Goal: Task Accomplishment & Management: Manage account settings

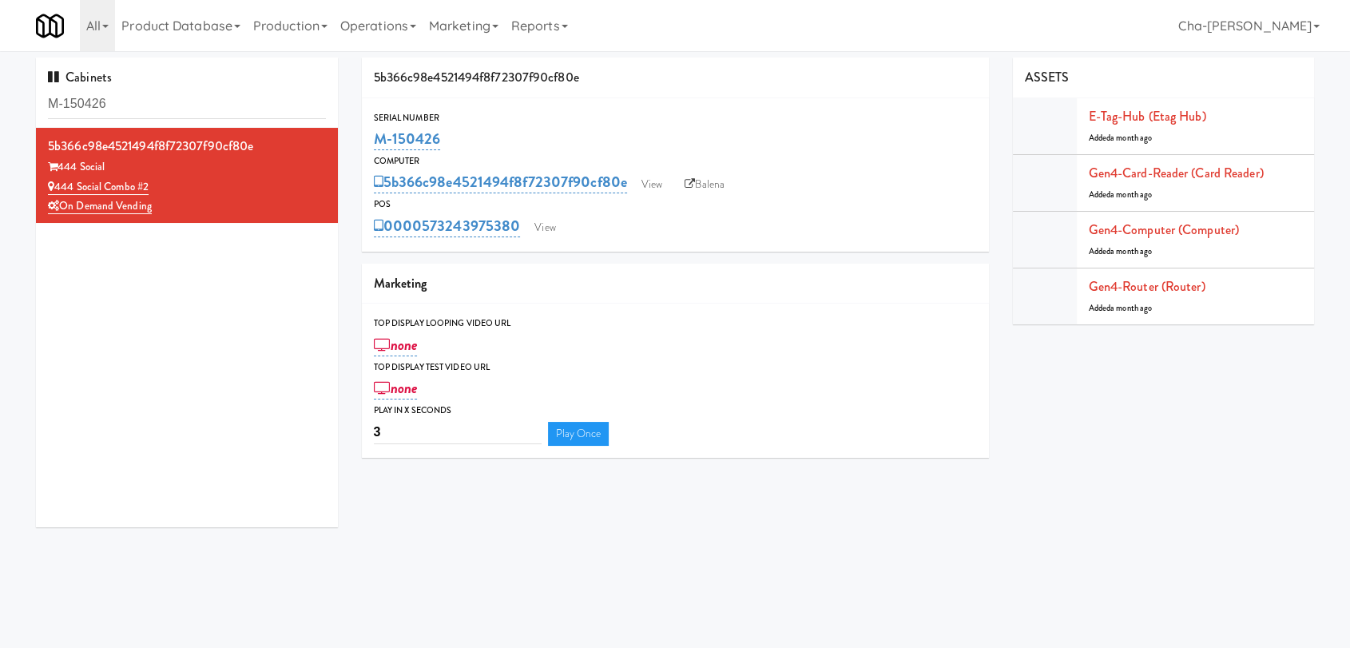
click at [340, 334] on div "Cabinets M-150426 5b366c98e4521494f8f72307f90cf80e 444 Social 444 Social Combo …" at bounding box center [187, 299] width 326 height 482
click at [658, 183] on link "View" at bounding box center [650, 185] width 37 height 24
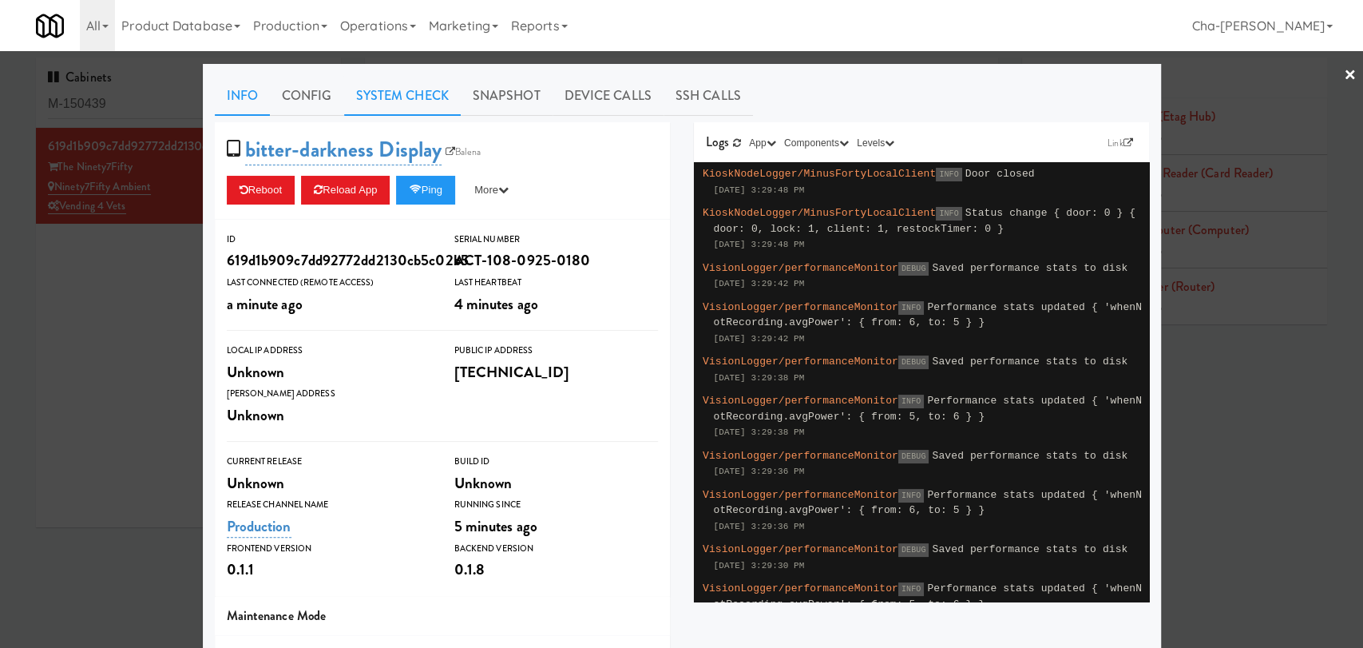
click at [379, 96] on link "System Check" at bounding box center [402, 96] width 117 height 40
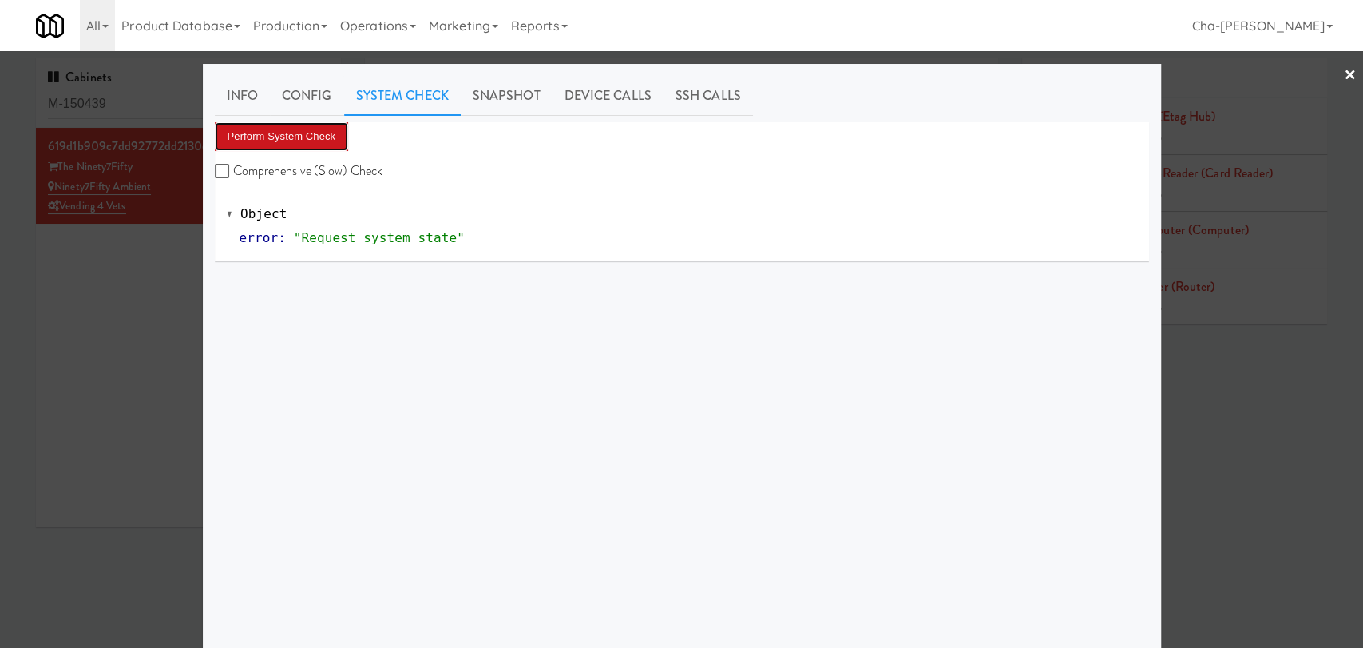
click at [315, 126] on button "Perform System Check" at bounding box center [282, 136] width 134 height 29
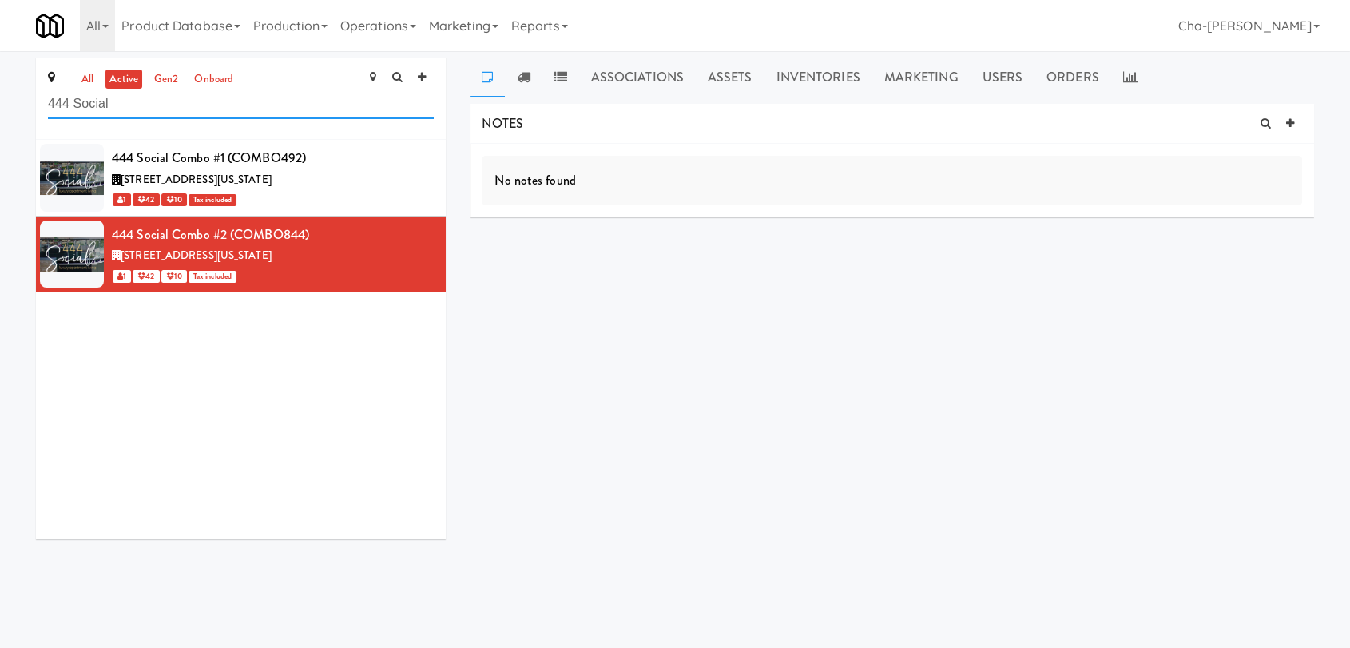
click at [238, 113] on input "444 Social" at bounding box center [241, 104] width 386 height 30
paste input "Ninety7Fifty Fridge"
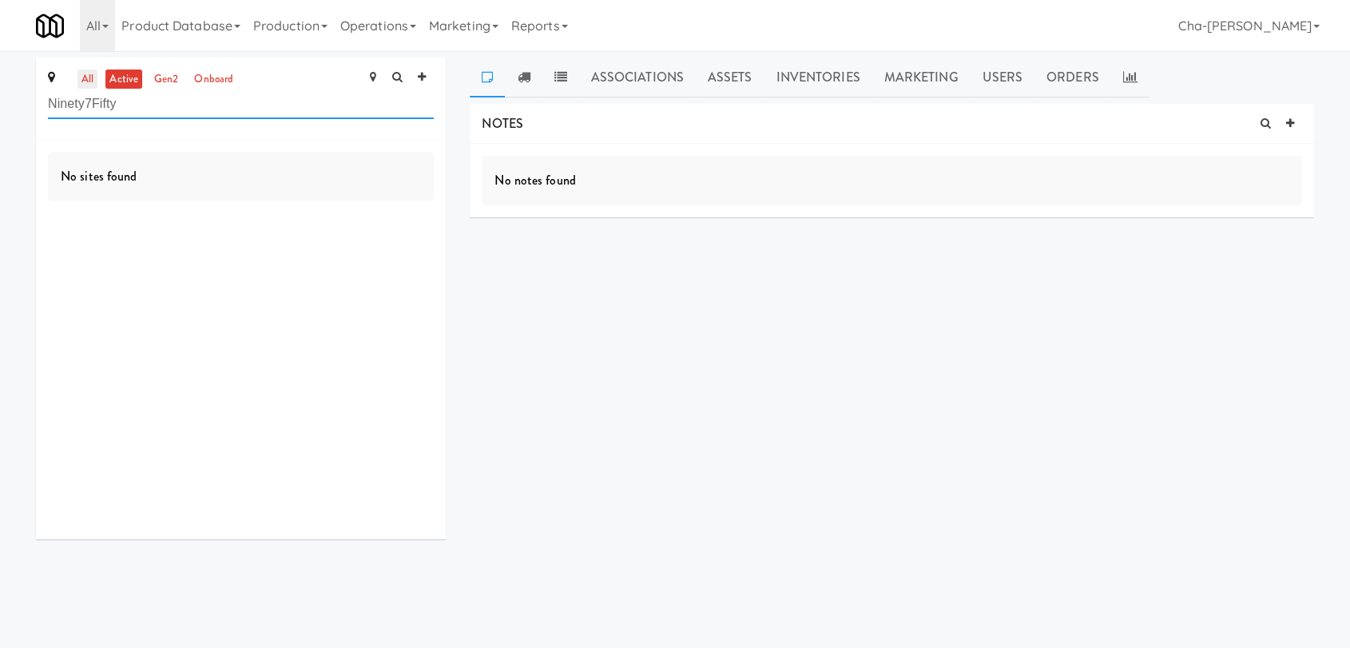
type input "Ninety7Fifty"
click at [91, 72] on link "all" at bounding box center [87, 79] width 20 height 20
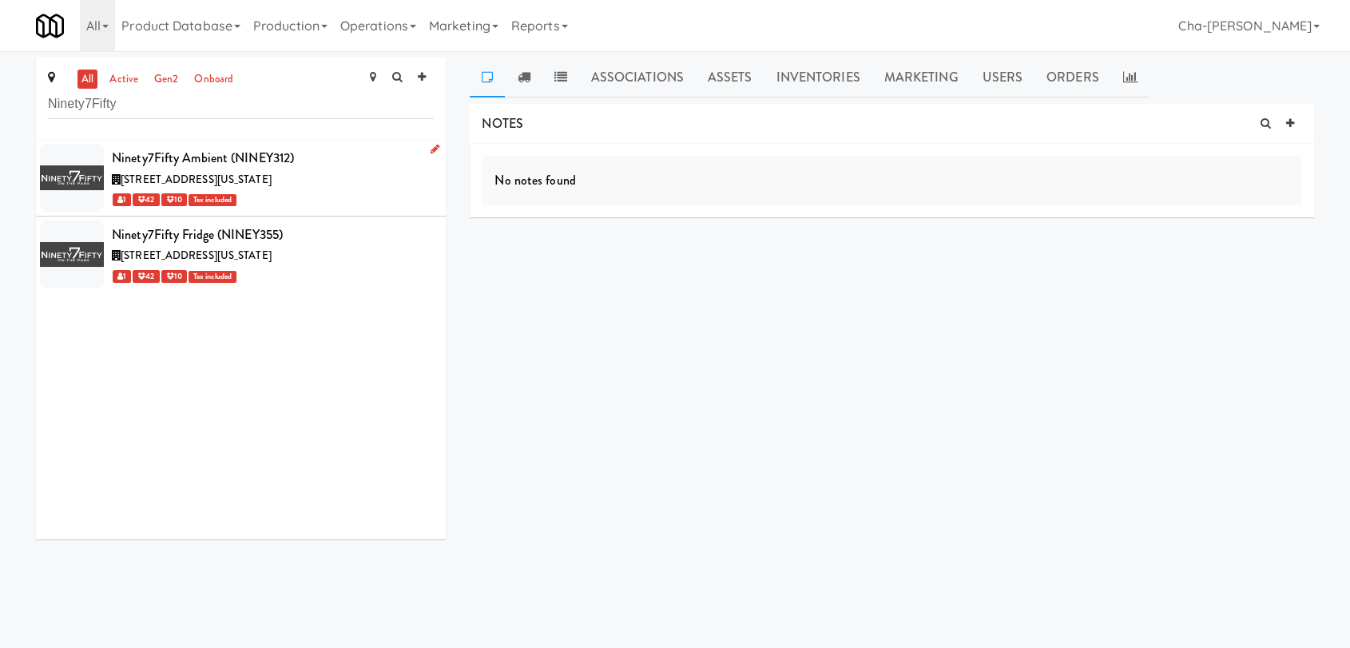
click at [430, 147] on icon at bounding box center [434, 149] width 9 height 10
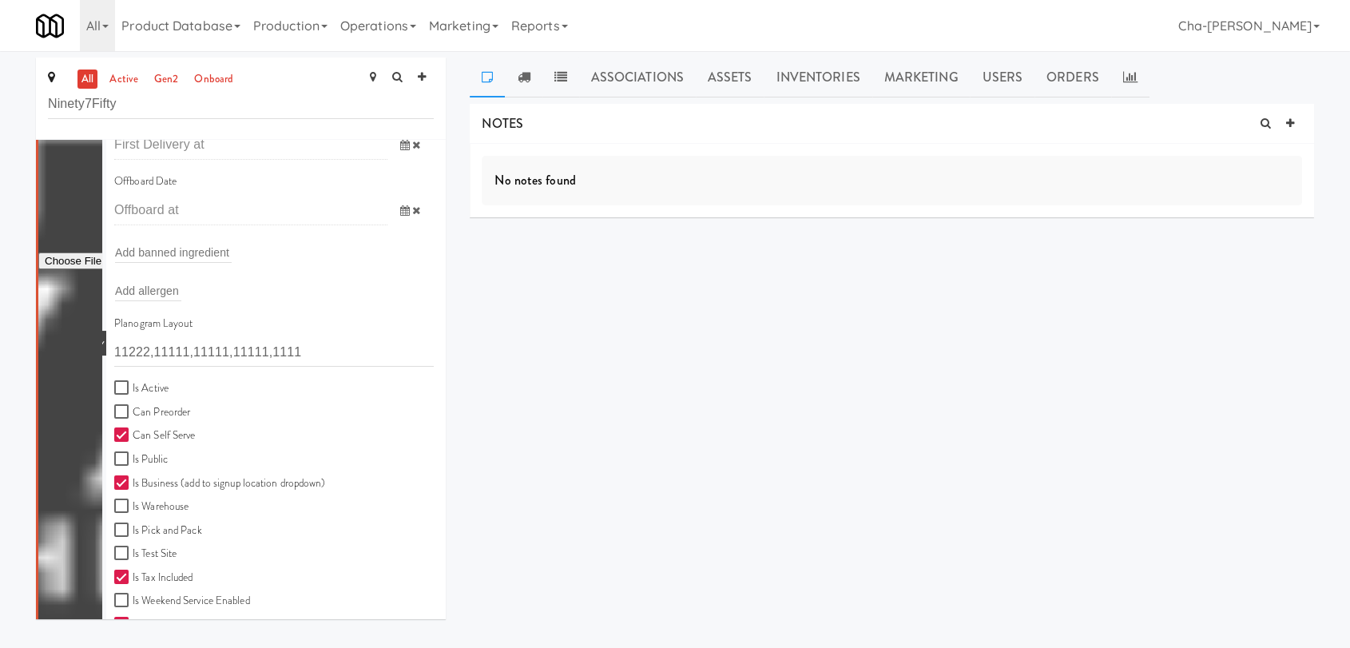
scroll to position [256, 0]
click at [153, 383] on label "Is Active" at bounding box center [141, 388] width 54 height 20
click at [133, 383] on input "Is Active" at bounding box center [123, 387] width 18 height 13
checkbox input "true"
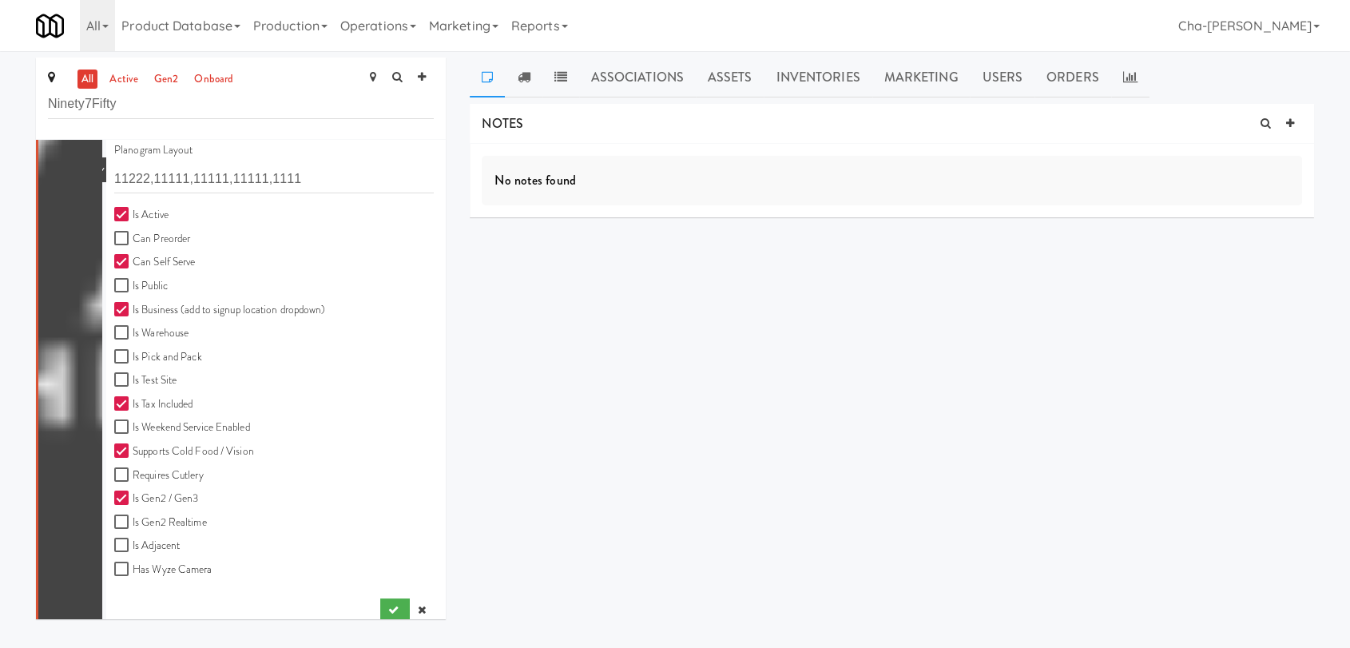
scroll to position [514, 0]
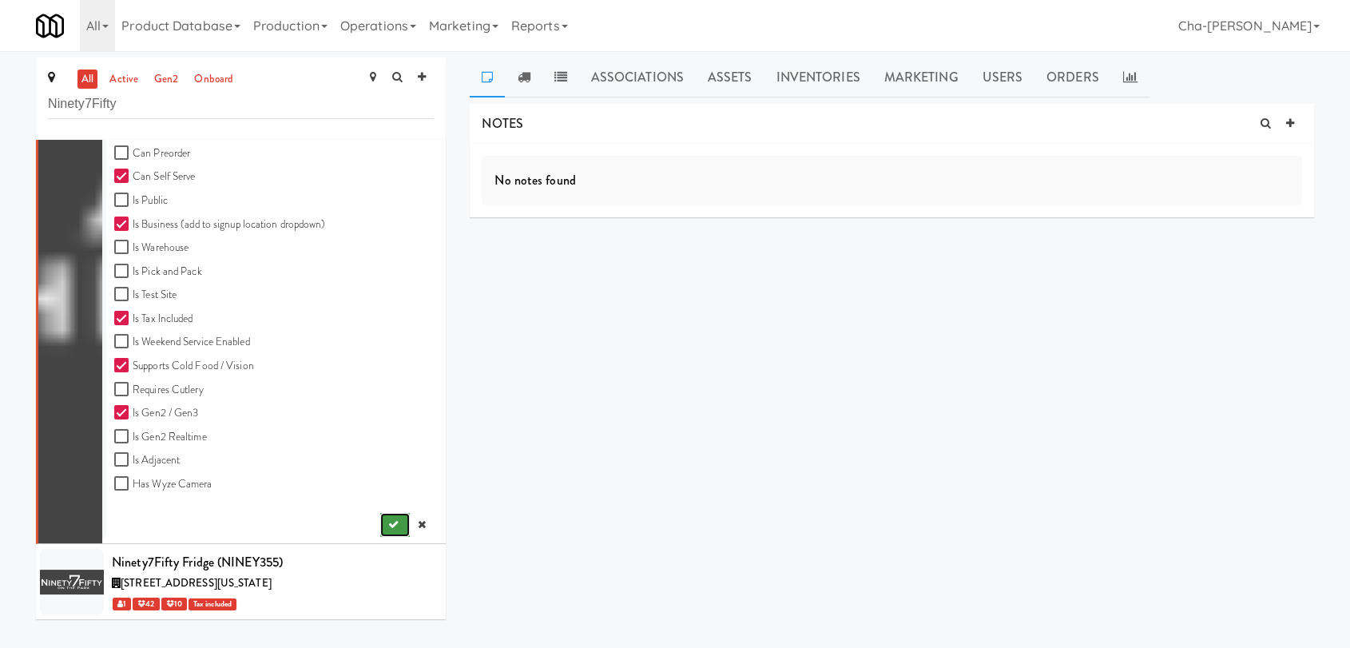
click at [388, 526] on icon "submit" at bounding box center [393, 524] width 10 height 10
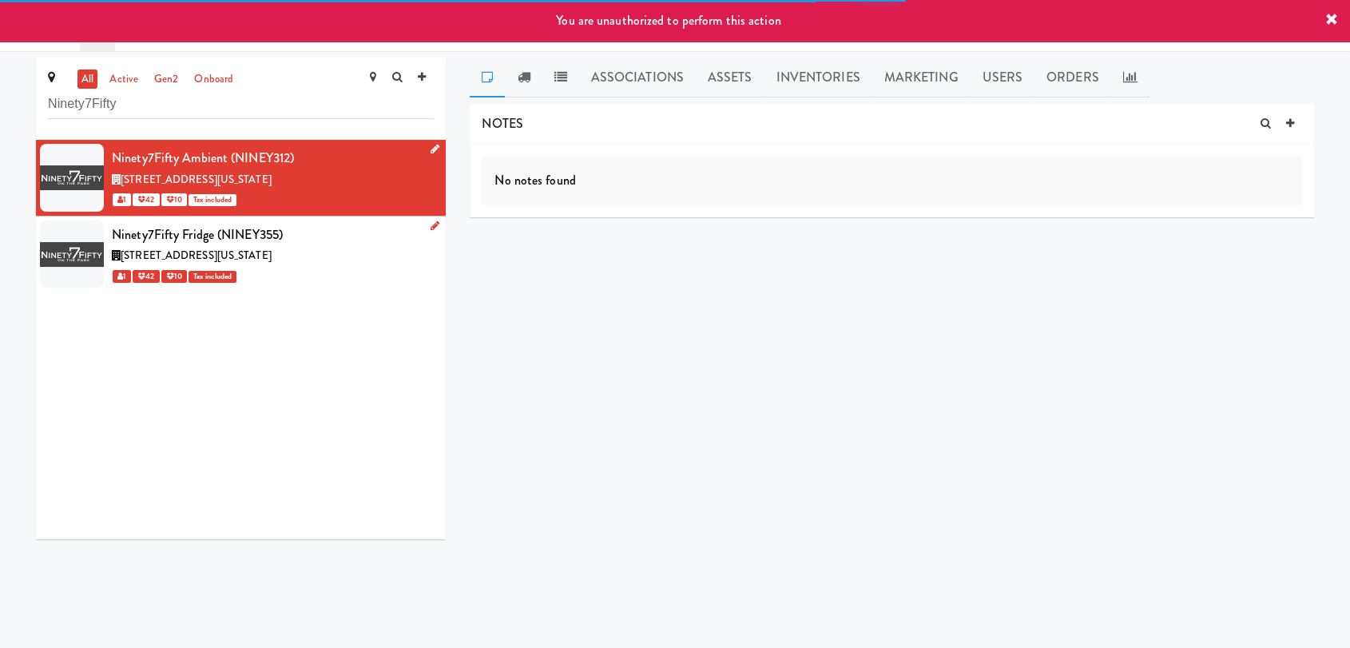
click at [430, 225] on icon at bounding box center [434, 225] width 9 height 10
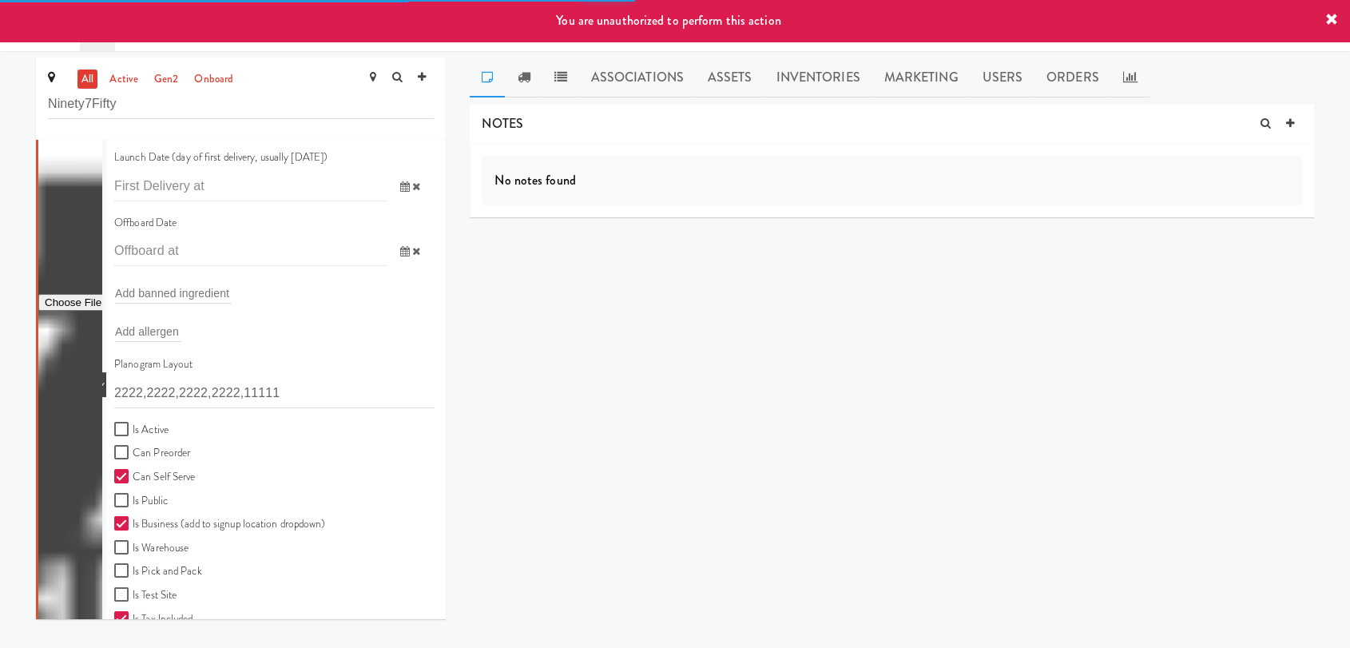
scroll to position [299, 0]
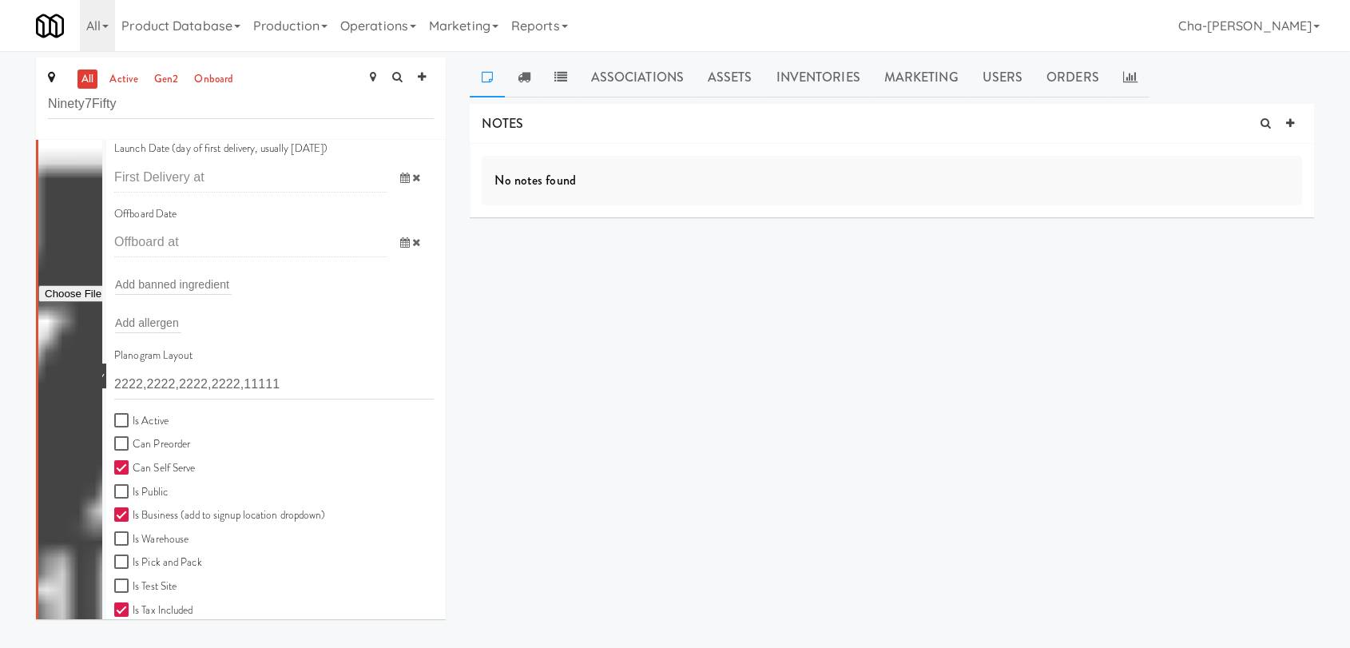
click at [167, 413] on label "Is Active" at bounding box center [141, 421] width 54 height 20
click at [133, 414] on input "Is Active" at bounding box center [123, 420] width 18 height 13
checkbox input "true"
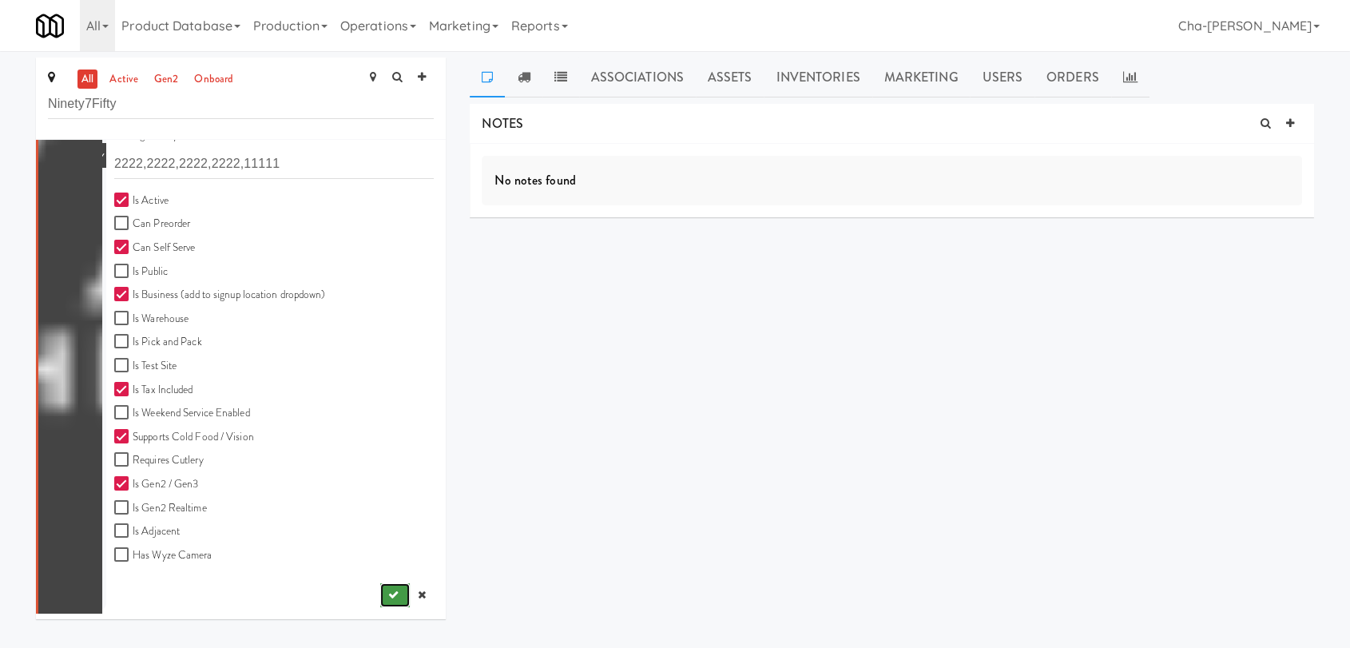
click at [380, 597] on button "submit" at bounding box center [395, 595] width 30 height 24
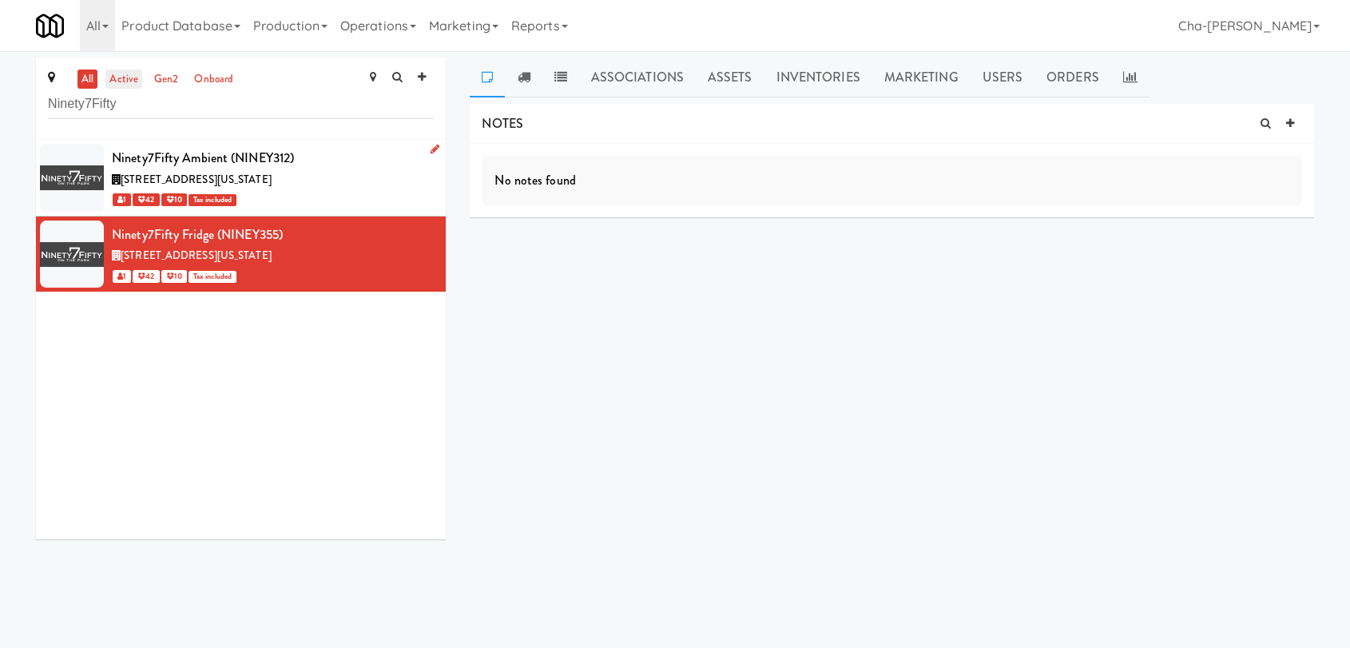
click at [121, 77] on link "active" at bounding box center [123, 79] width 37 height 20
click at [391, 19] on link "Operations" at bounding box center [378, 25] width 89 height 51
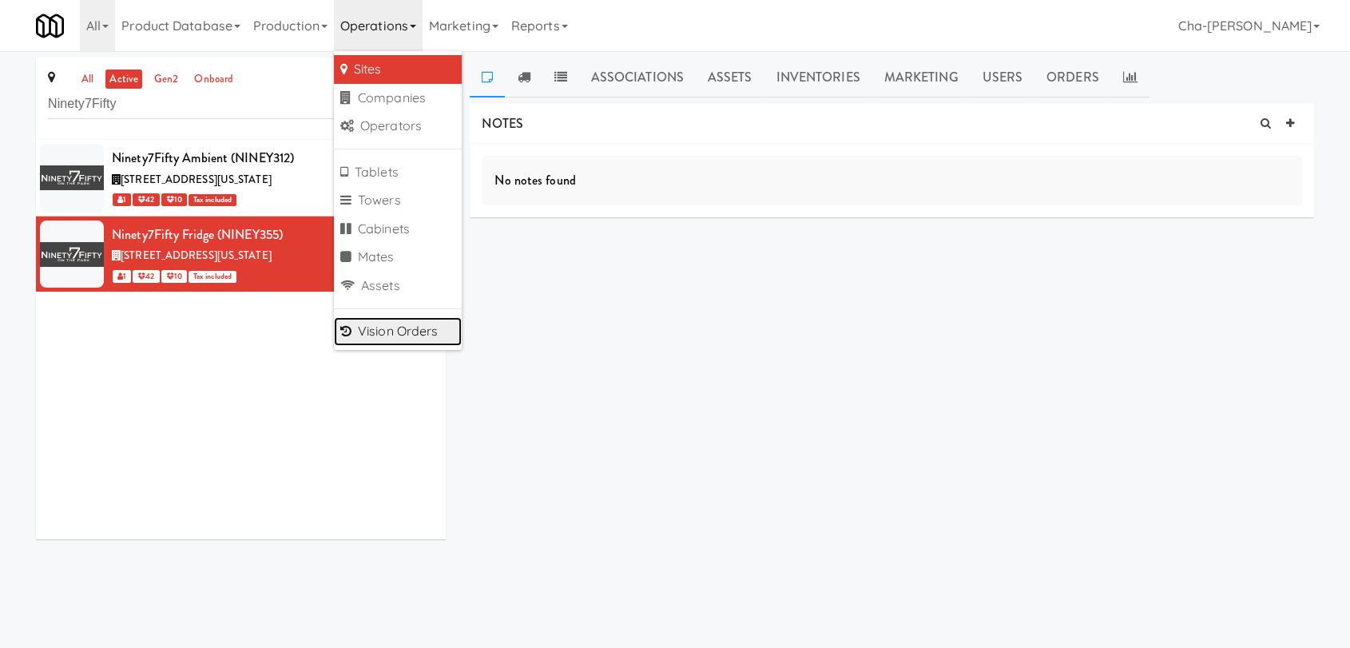
click at [390, 333] on link "Vision Orders" at bounding box center [398, 331] width 128 height 29
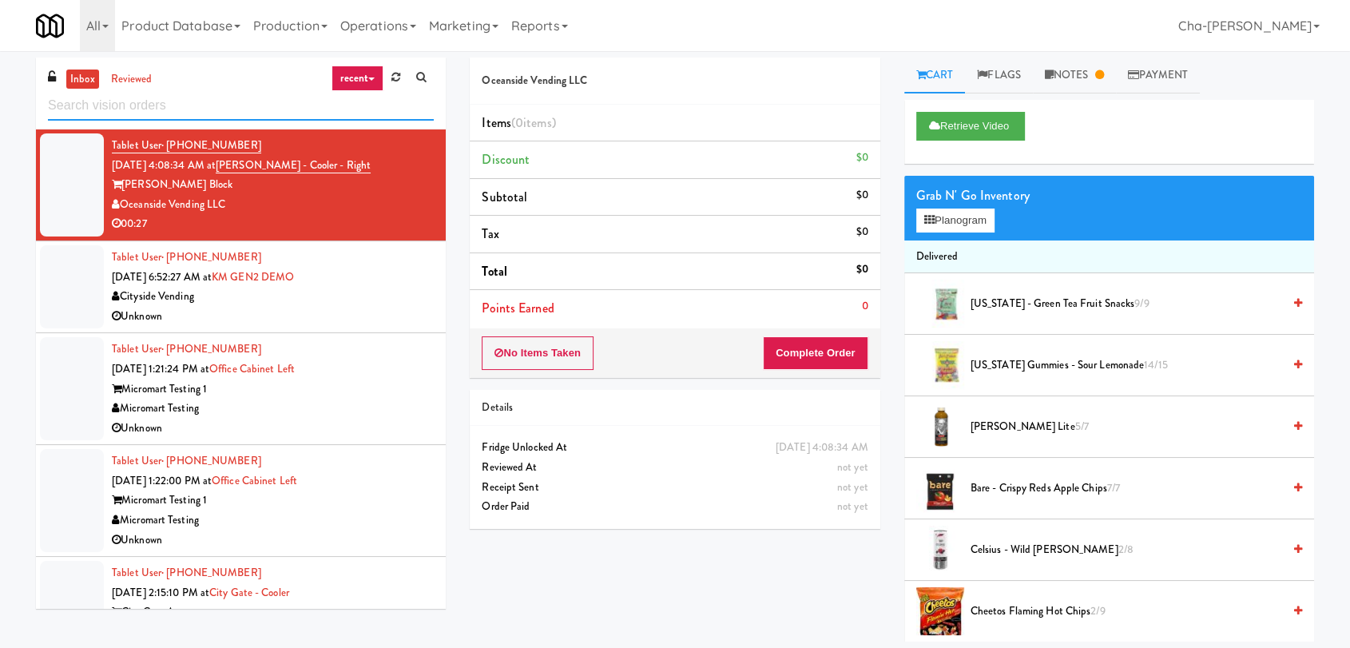
click at [130, 97] on input "text" at bounding box center [241, 106] width 386 height 30
paste input "Ninety7Fifty Fridge"
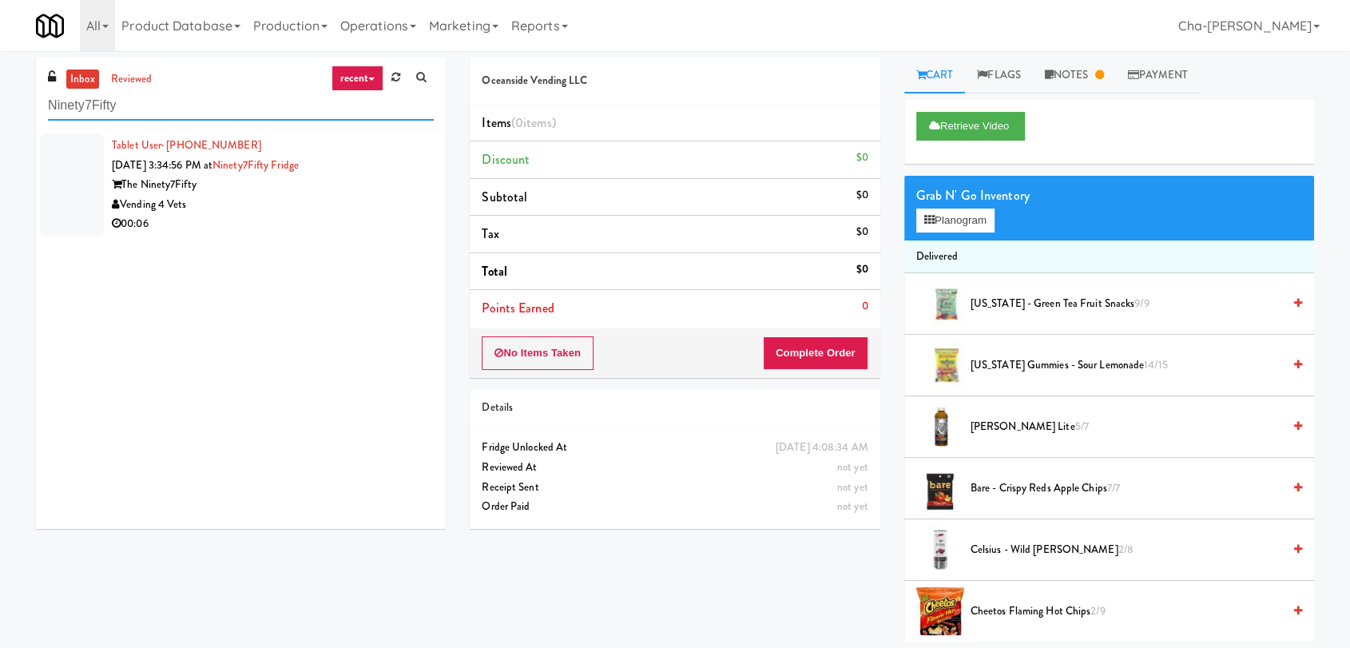
click at [142, 105] on input "Ninety7Fifty" at bounding box center [241, 106] width 386 height 30
type input "Ninety7Fift"
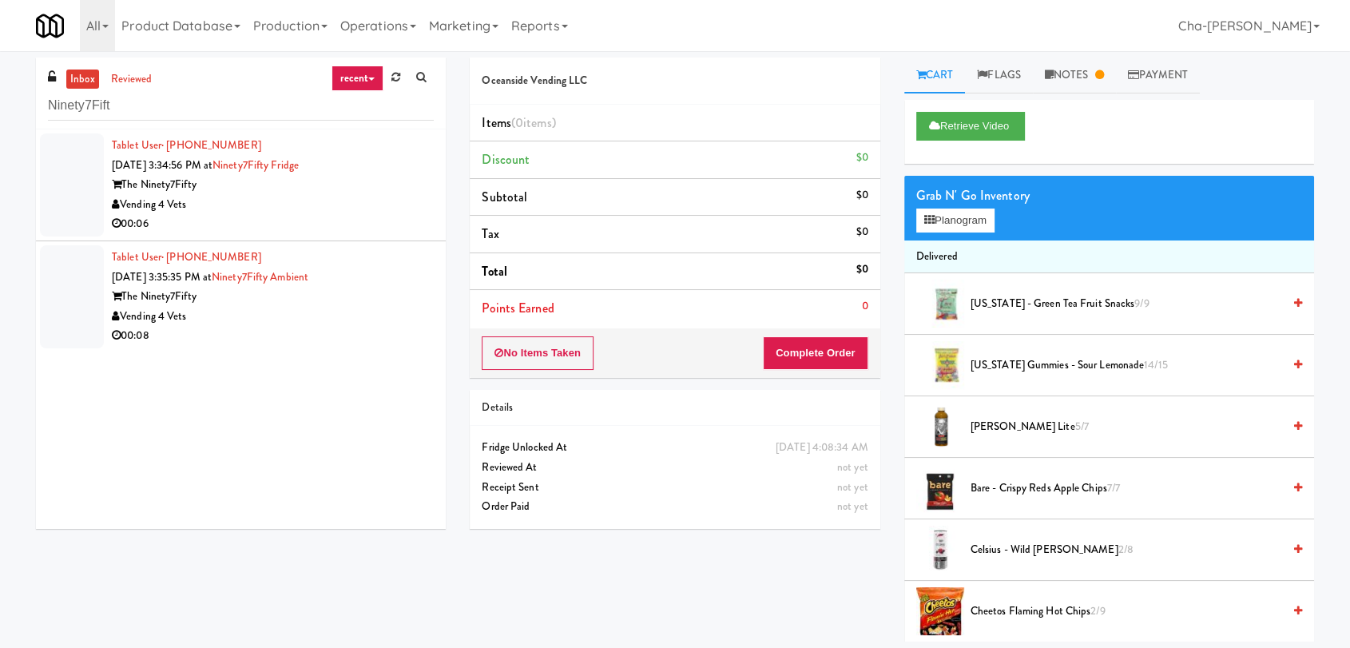
click at [334, 189] on div "The Ninety7Fifty" at bounding box center [273, 185] width 322 height 20
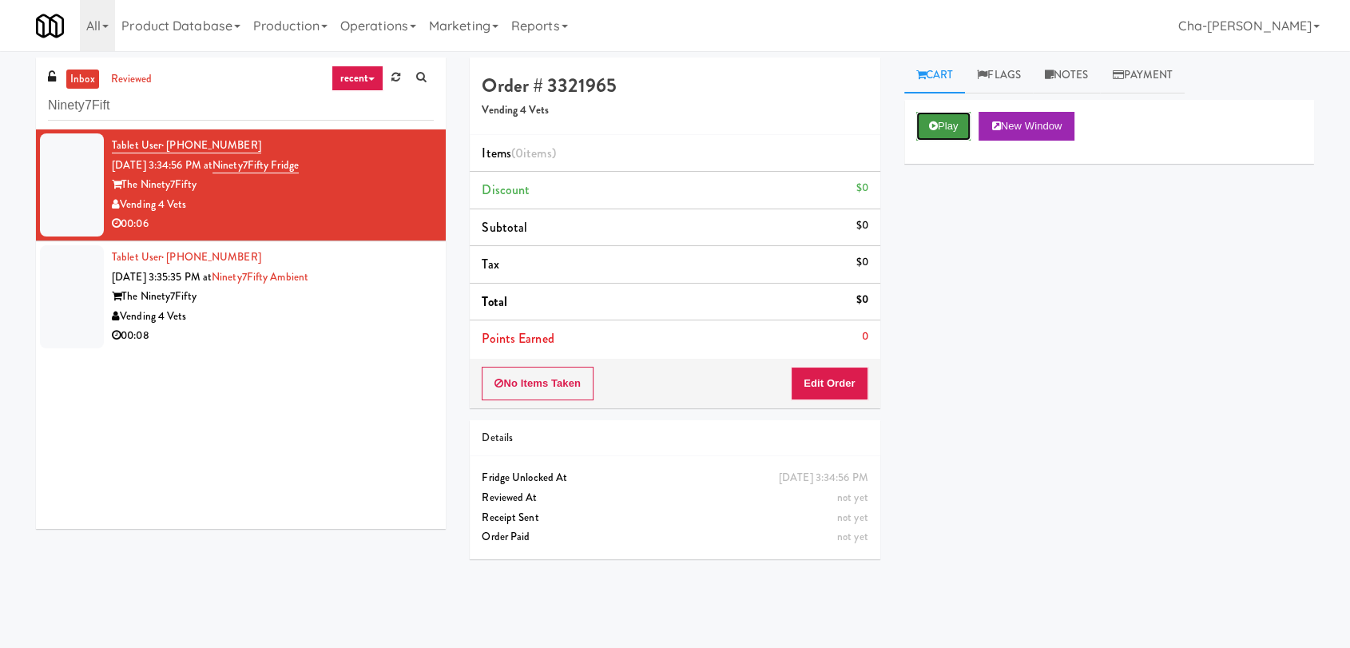
click at [938, 125] on button "Play" at bounding box center [943, 126] width 55 height 29
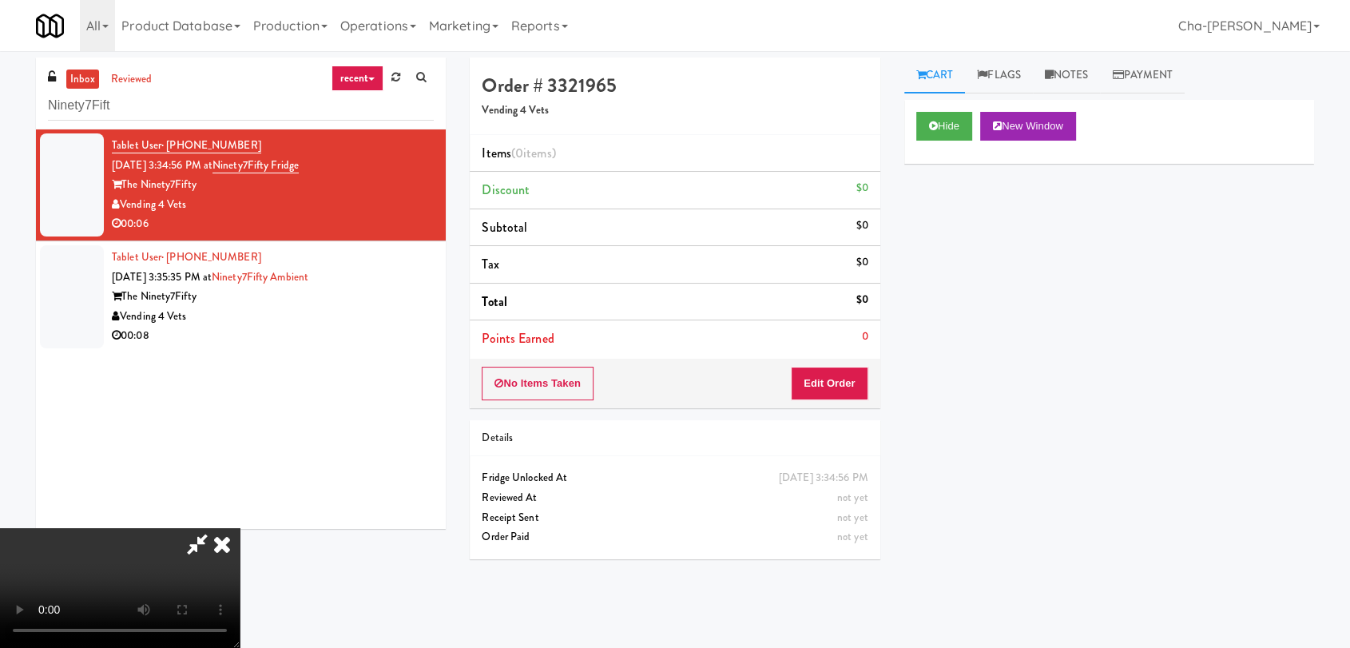
click at [240, 528] on icon at bounding box center [221, 544] width 35 height 32
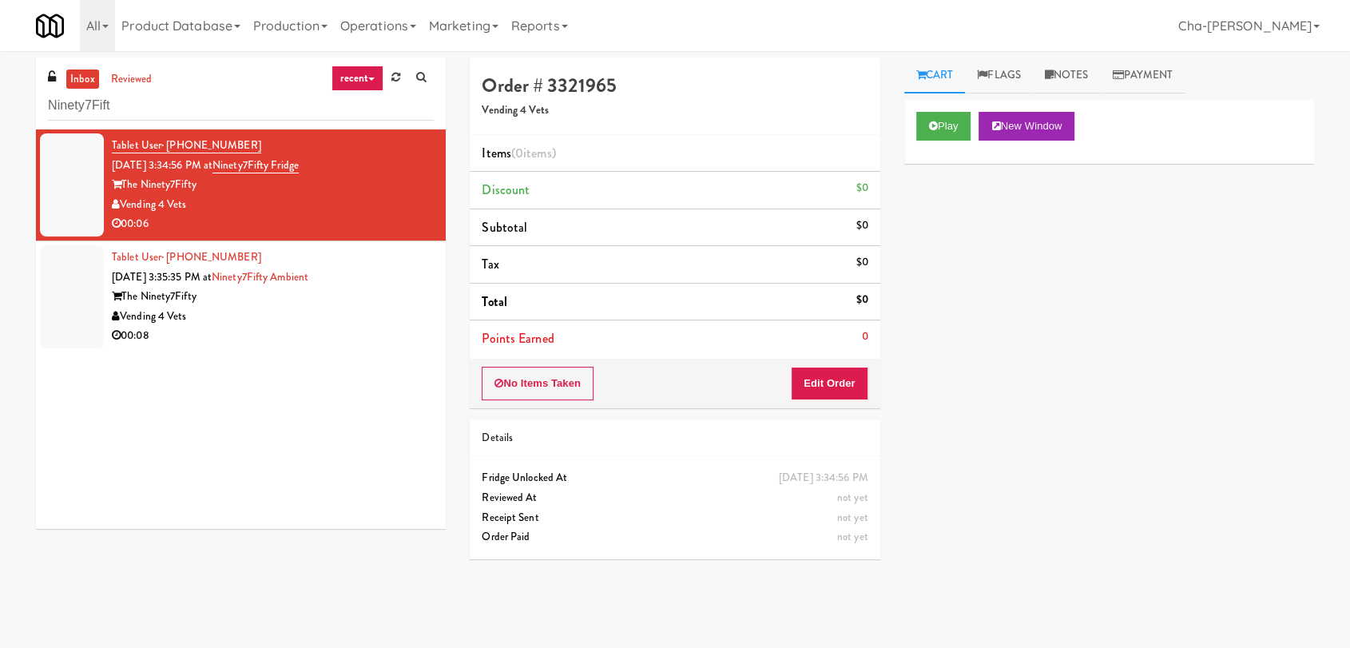
click at [351, 311] on div "Vending 4 Vets" at bounding box center [273, 317] width 322 height 20
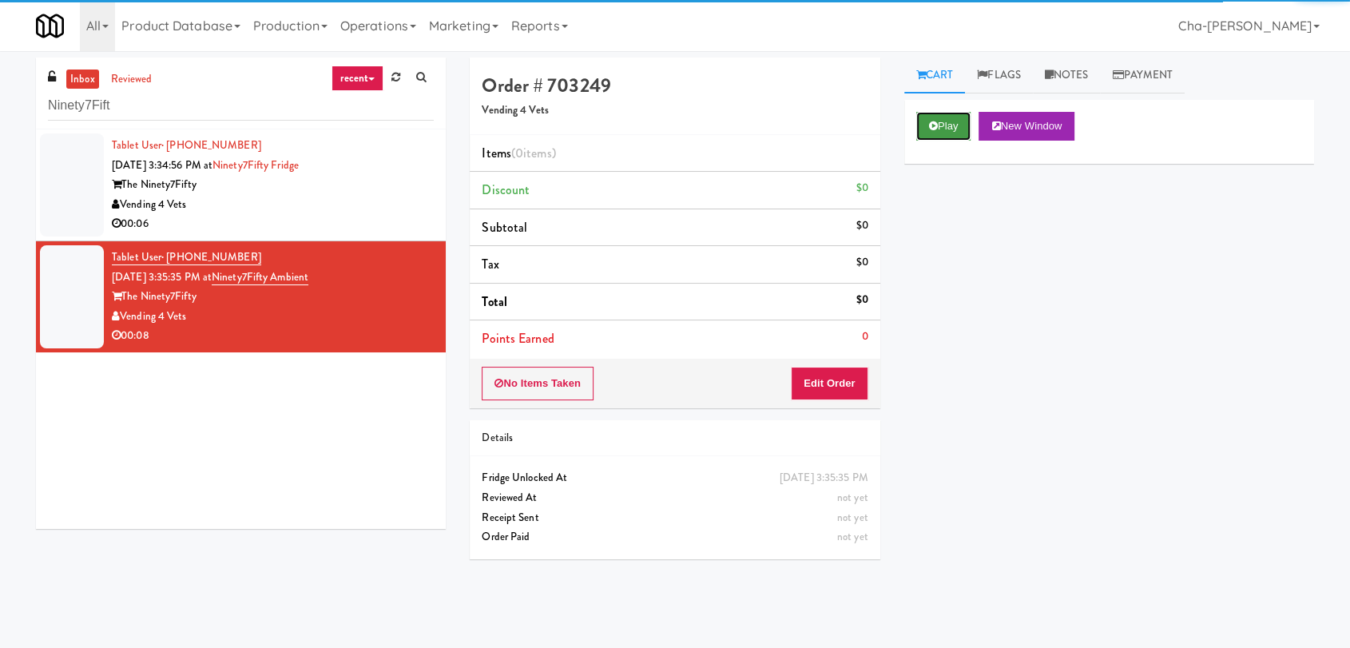
click at [946, 123] on button "Play" at bounding box center [943, 126] width 55 height 29
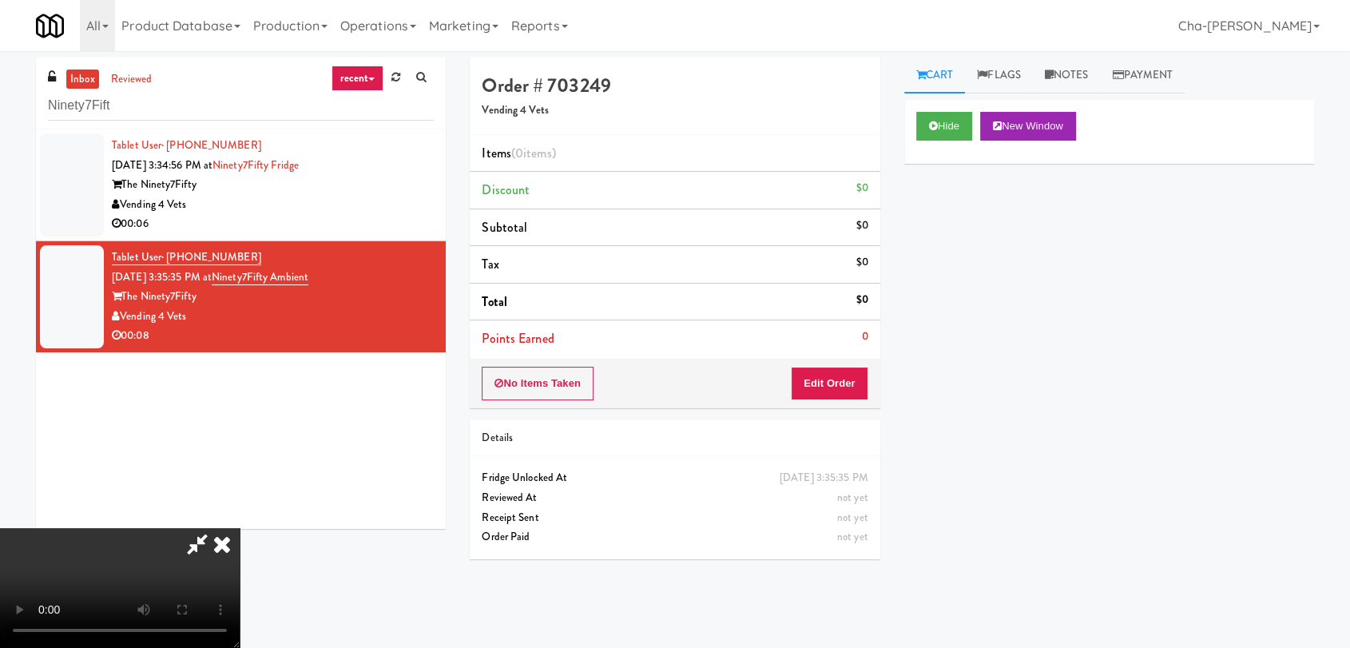
click at [240, 528] on icon at bounding box center [221, 544] width 35 height 32
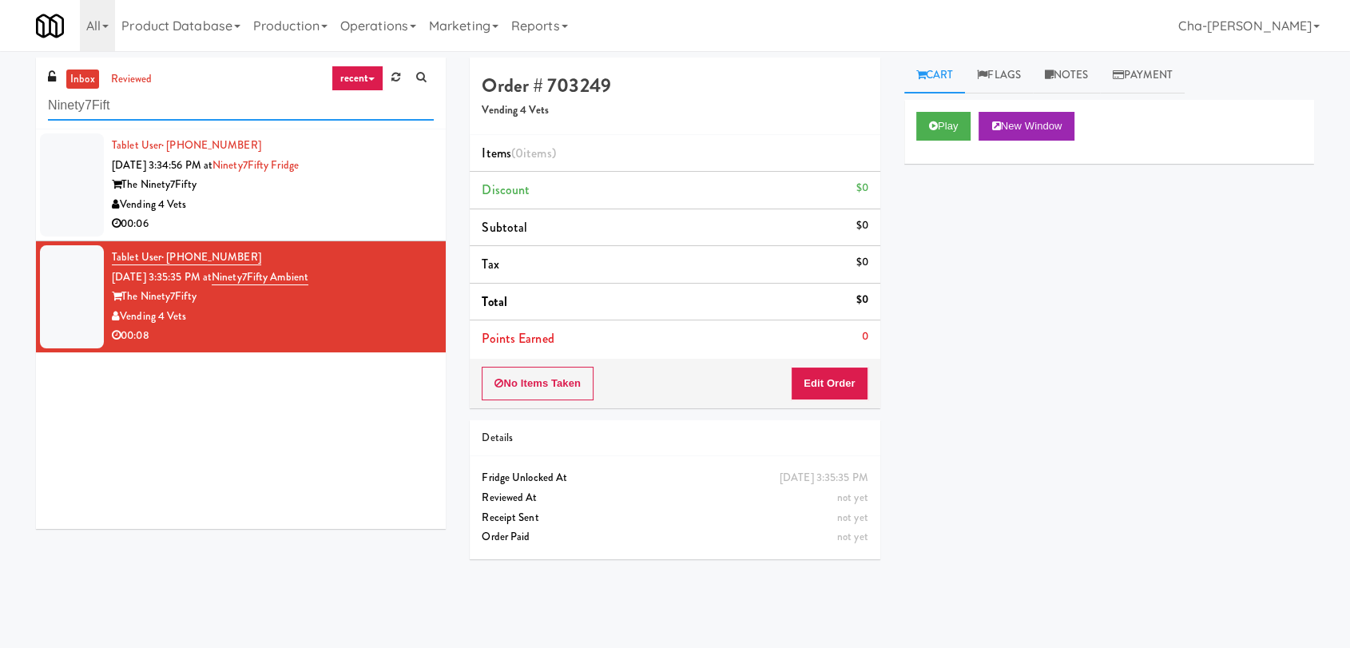
click at [180, 105] on input "Ninety7Fift" at bounding box center [241, 106] width 386 height 30
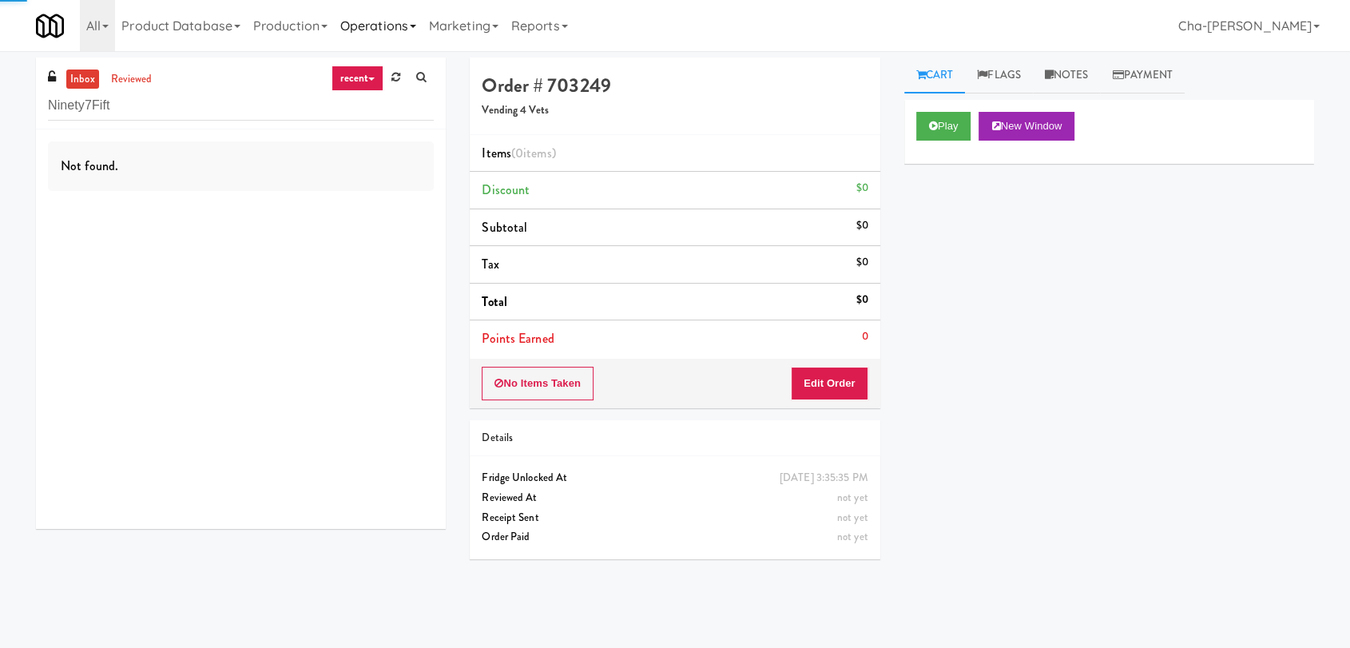
click at [410, 28] on link "Operations" at bounding box center [378, 25] width 89 height 51
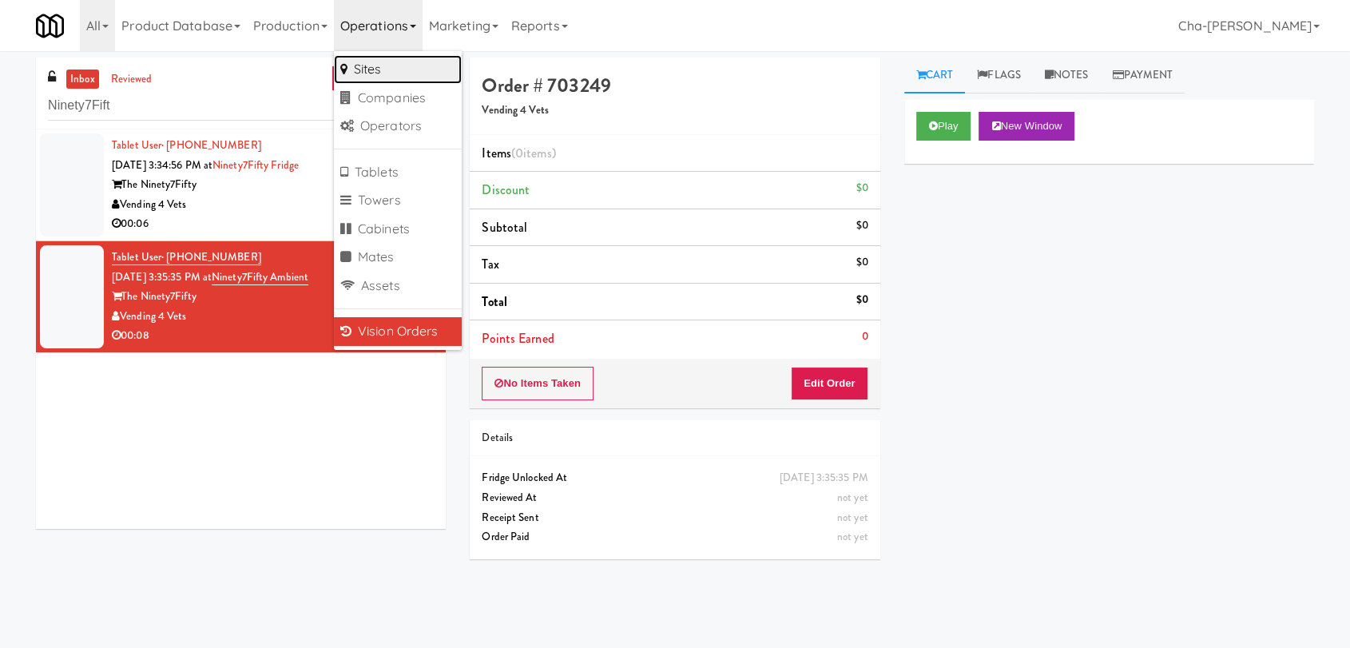
click at [383, 64] on link "Sites" at bounding box center [398, 69] width 128 height 29
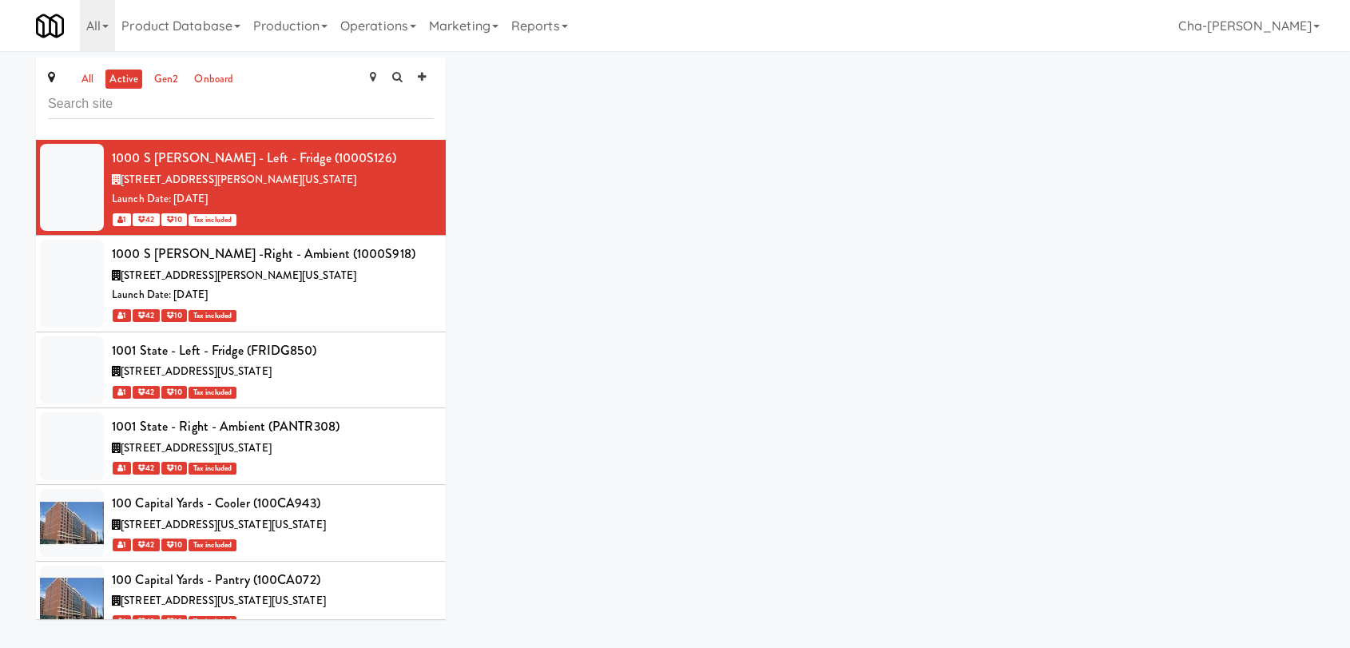
click at [104, 104] on input "text" at bounding box center [241, 104] width 386 height 30
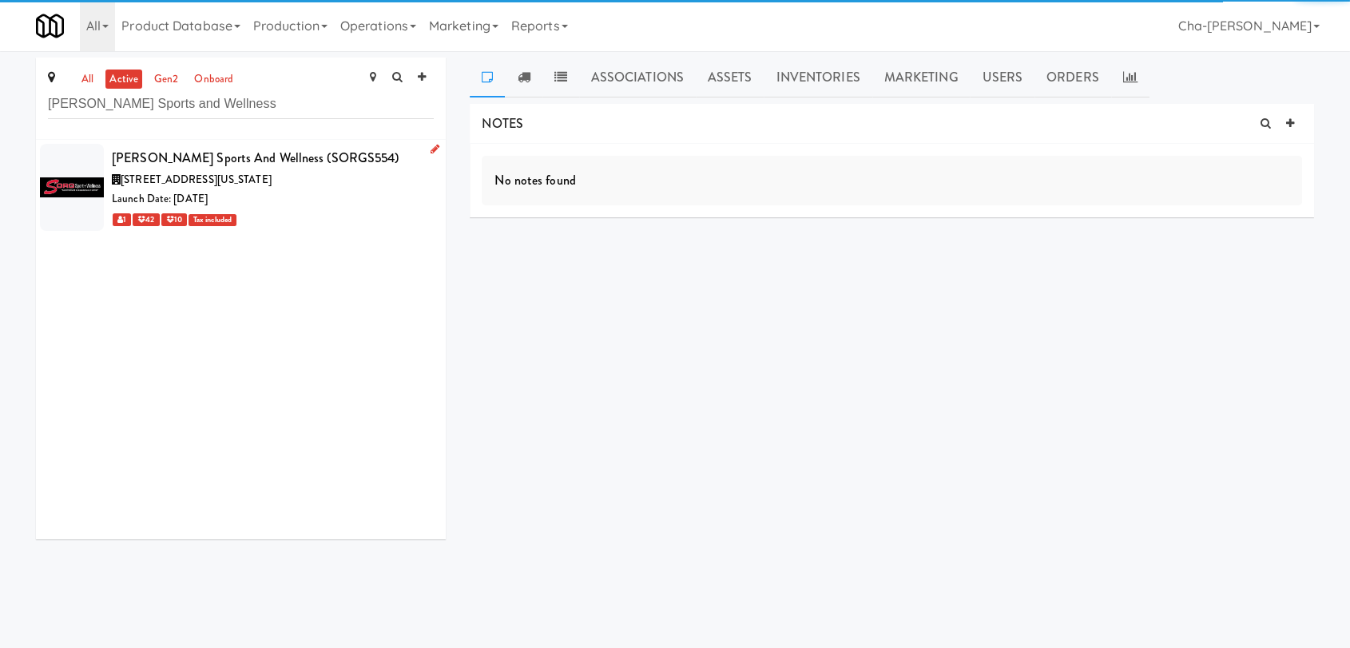
type input "Sorg Sports and Wellness"
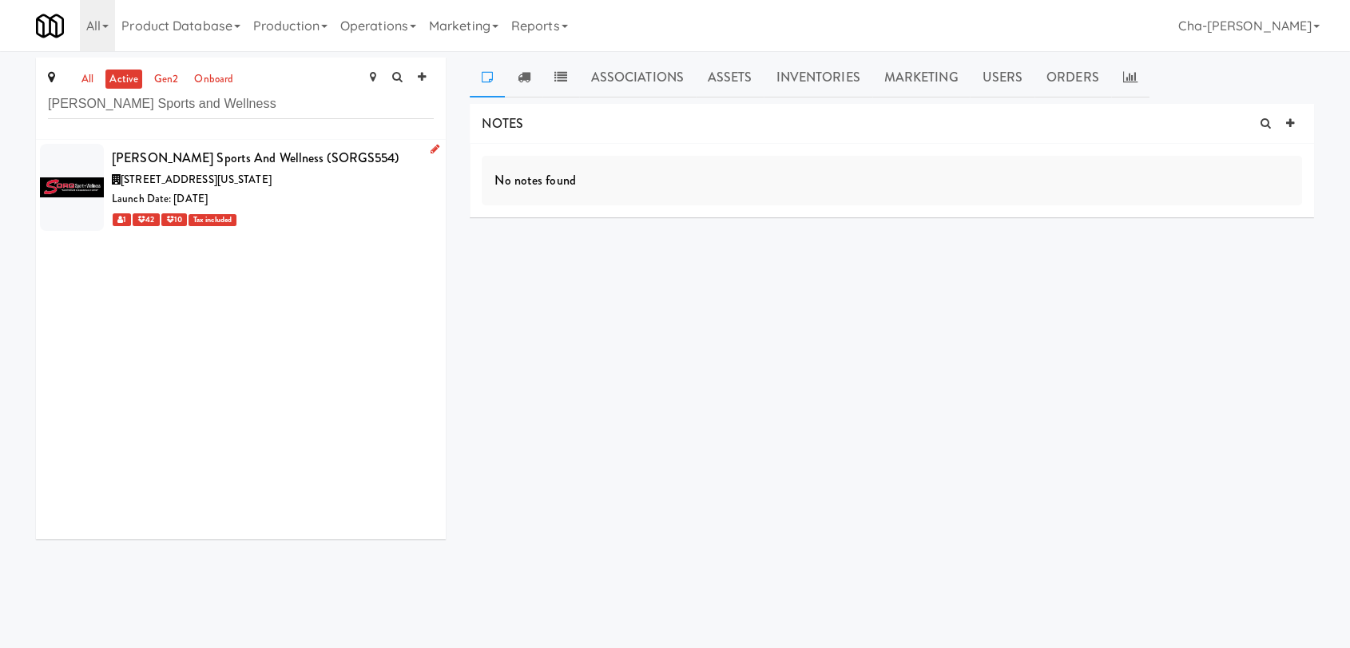
click at [430, 149] on icon at bounding box center [434, 149] width 9 height 10
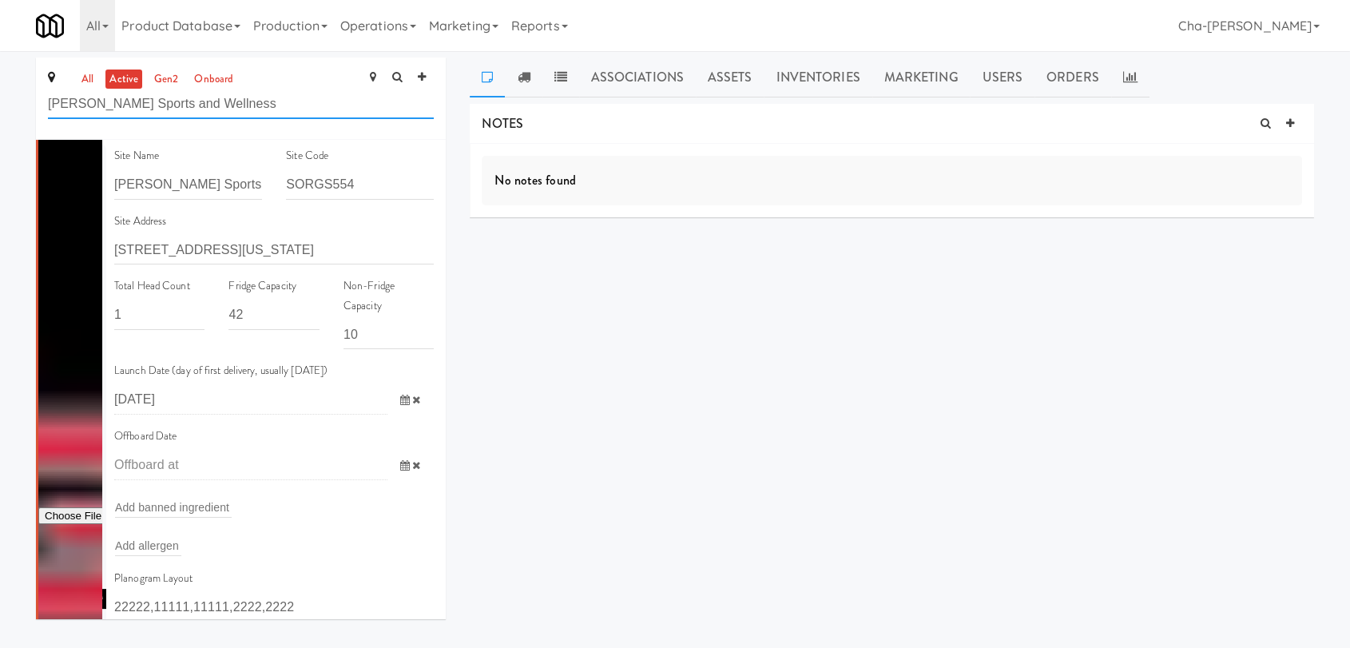
click at [268, 105] on input "Sorg Sports and Wellness" at bounding box center [241, 104] width 386 height 30
click at [358, 17] on link "Operations" at bounding box center [378, 25] width 89 height 51
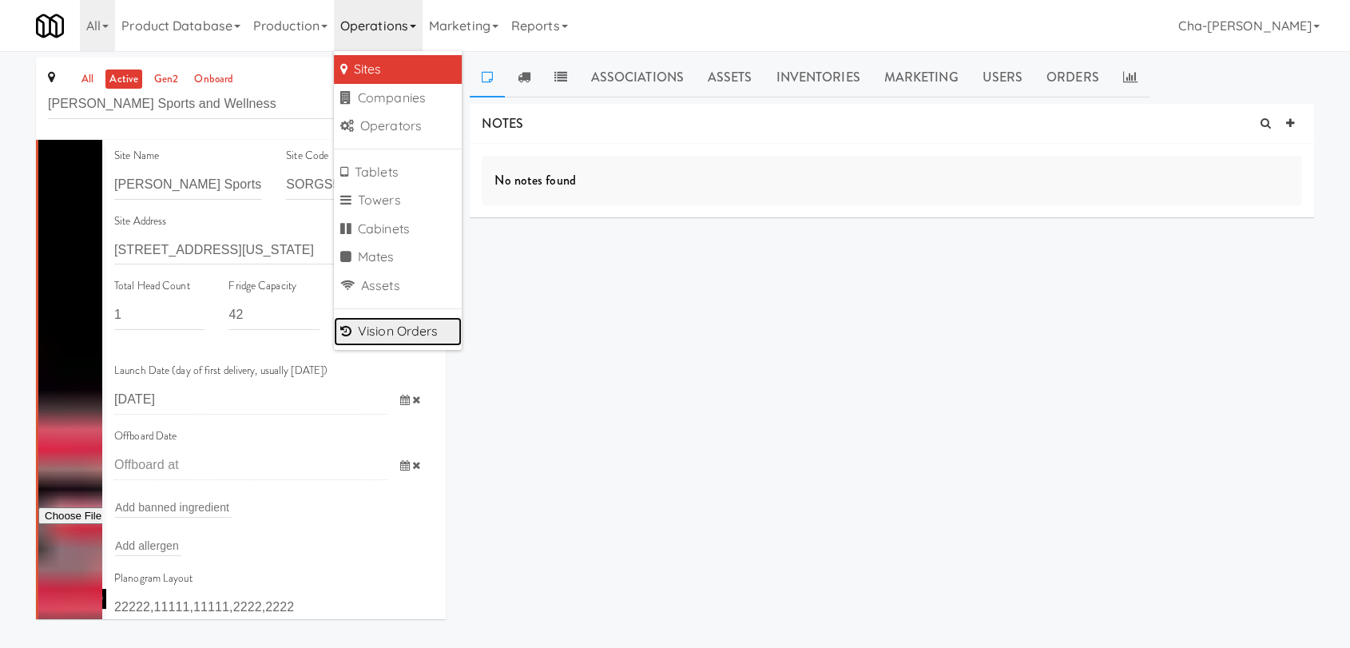
click at [388, 327] on link "Vision Orders" at bounding box center [398, 331] width 128 height 29
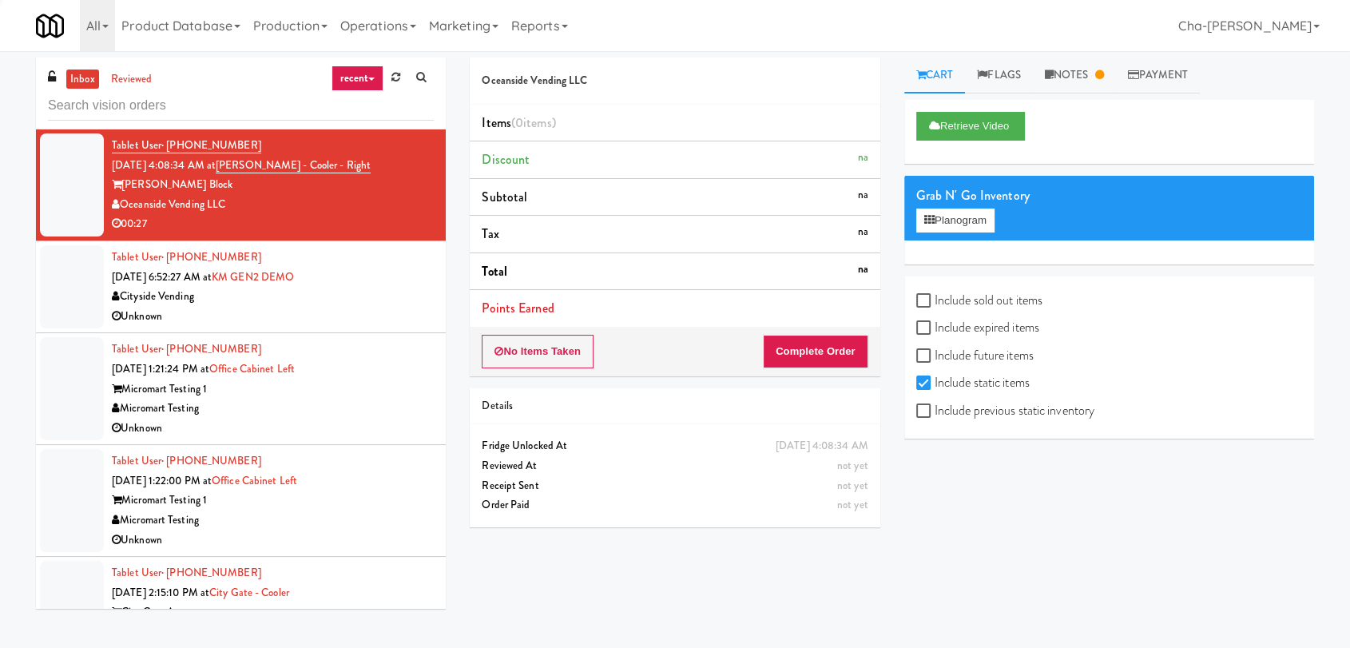
click at [169, 109] on input "text" at bounding box center [241, 106] width 386 height 30
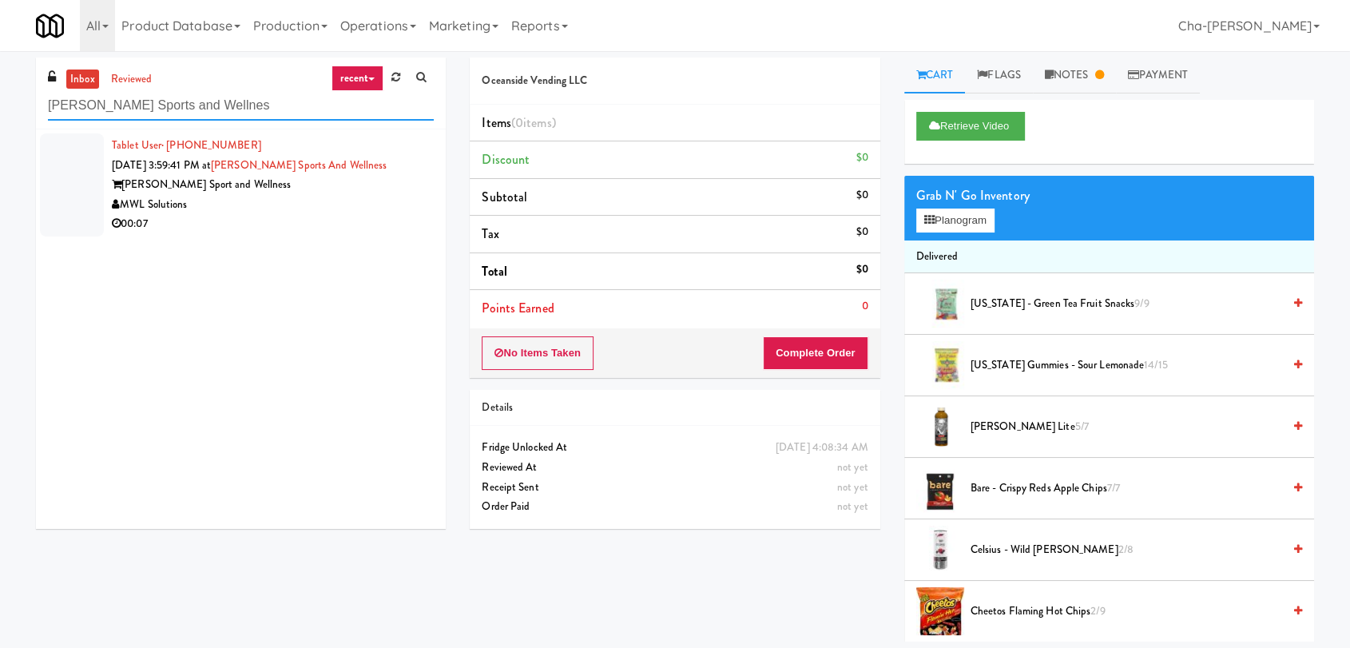
type input "Sorg Sports and Wellnes"
click at [310, 206] on div "MWL Solutions" at bounding box center [273, 205] width 322 height 20
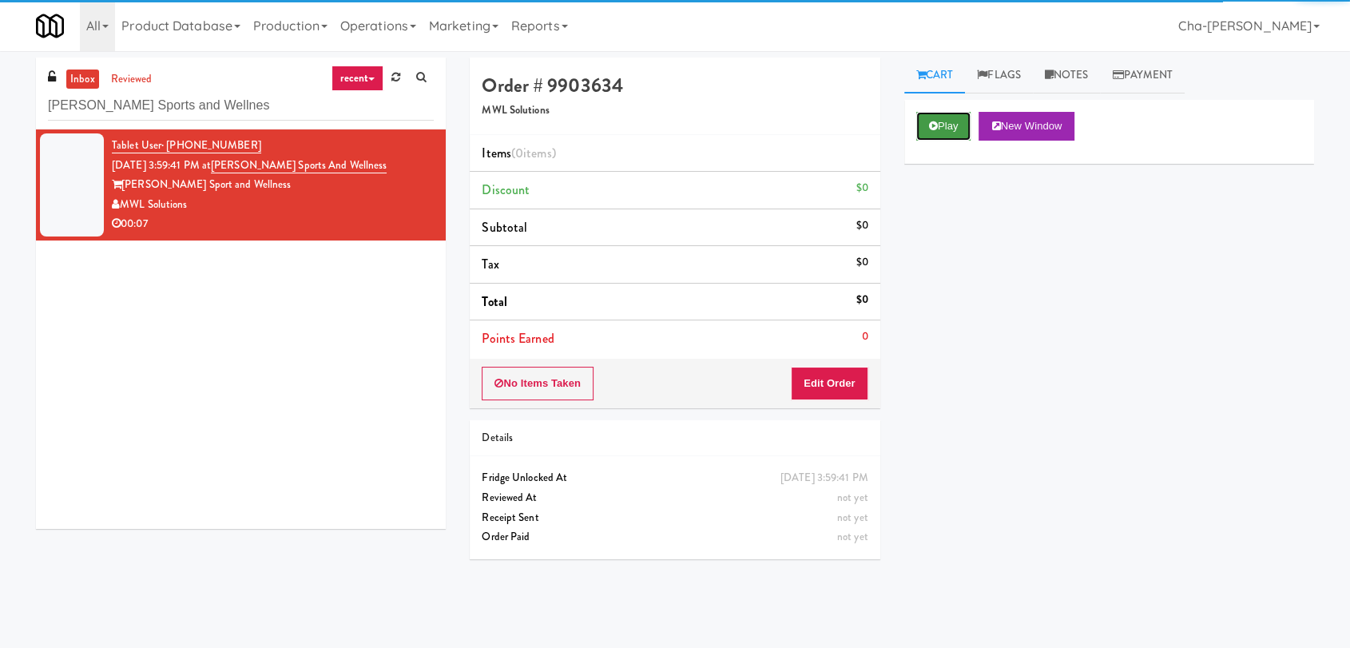
click at [943, 120] on button "Play" at bounding box center [943, 126] width 55 height 29
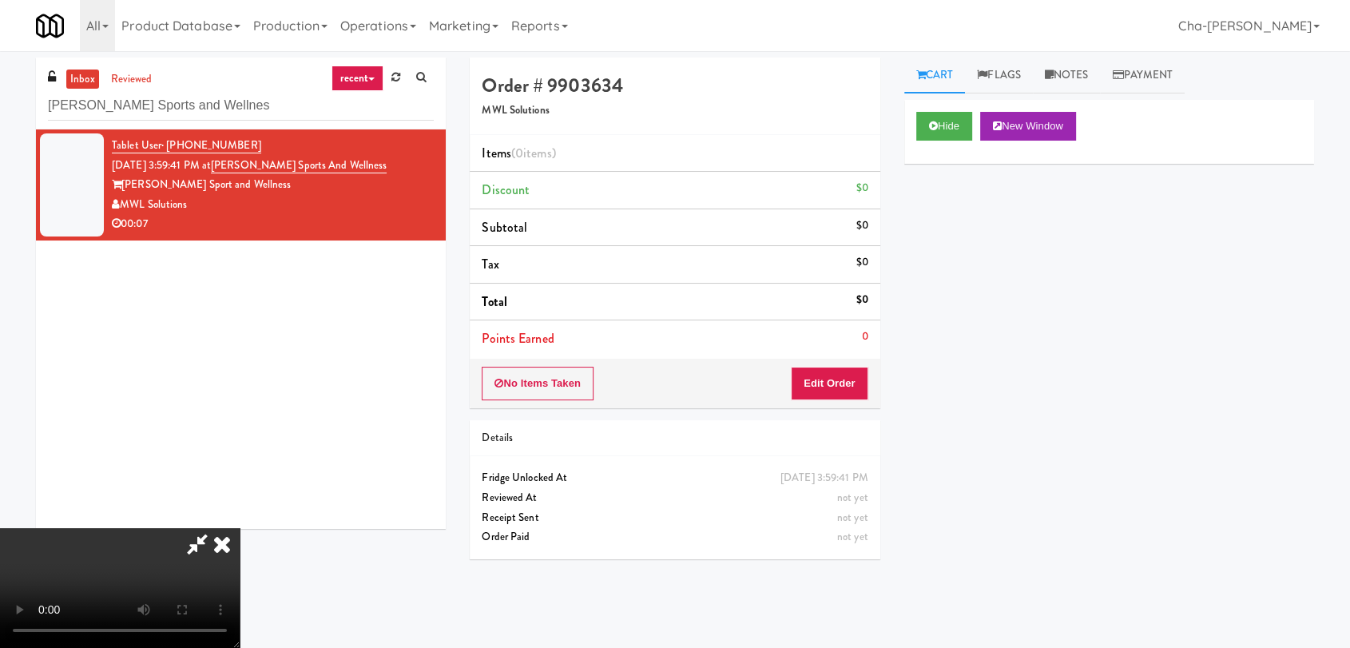
click at [240, 528] on icon at bounding box center [221, 544] width 35 height 32
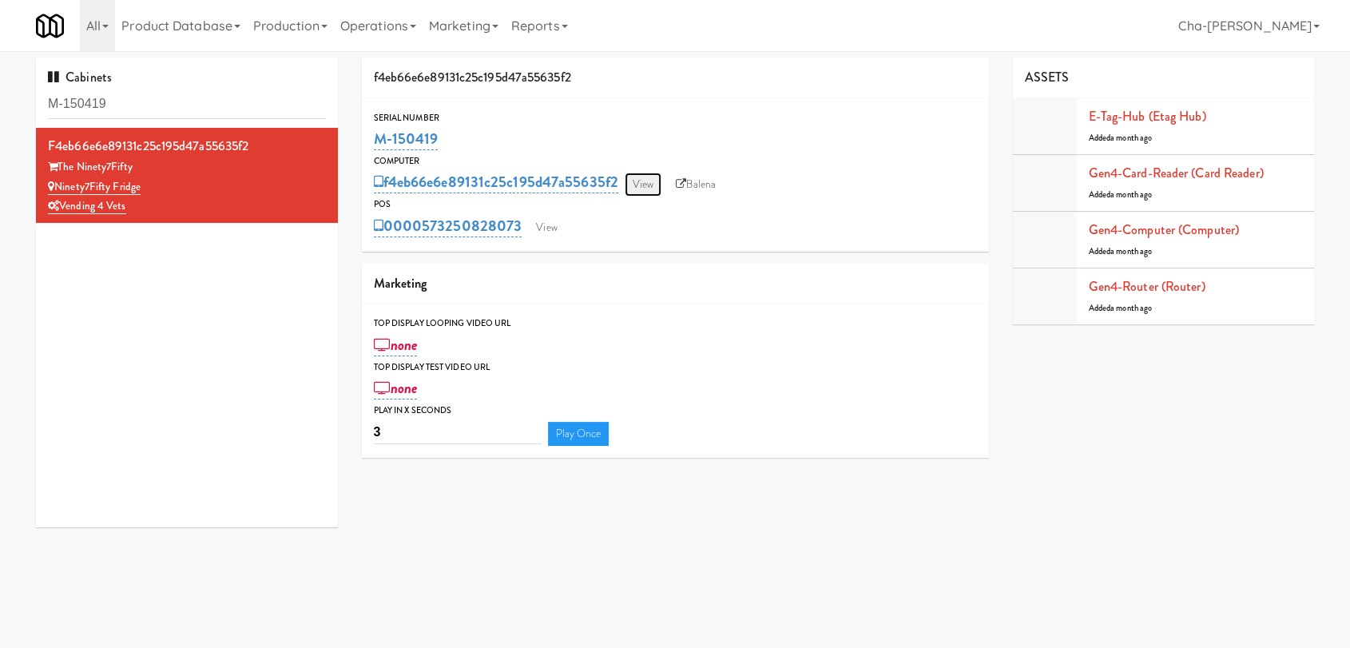
click at [647, 184] on link "View" at bounding box center [643, 185] width 37 height 24
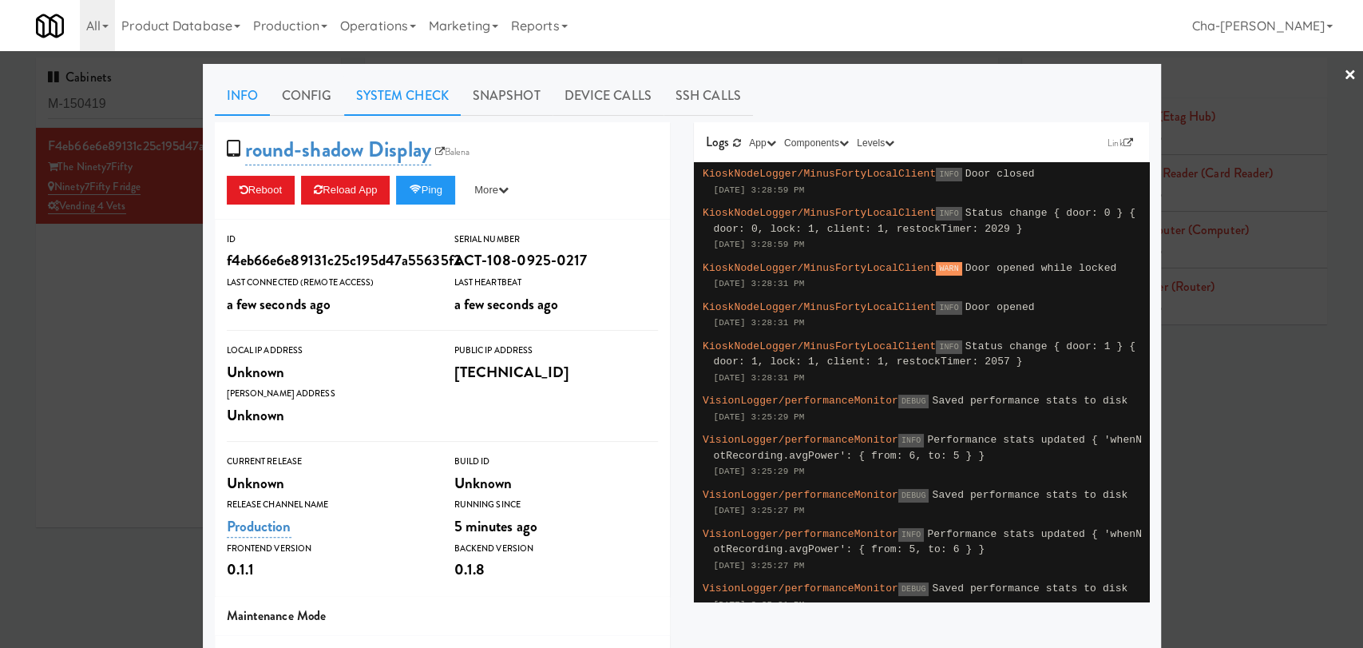
click at [407, 91] on link "System Check" at bounding box center [402, 96] width 117 height 40
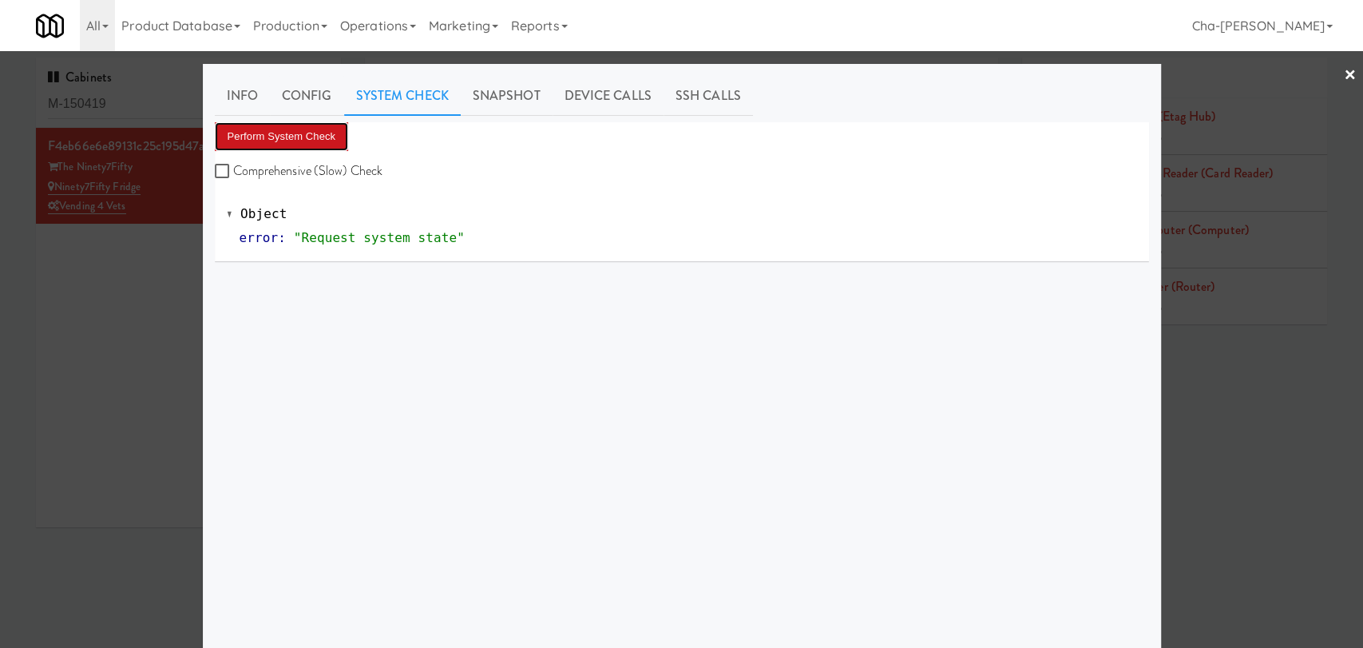
click at [303, 141] on button "Perform System Check" at bounding box center [282, 136] width 134 height 29
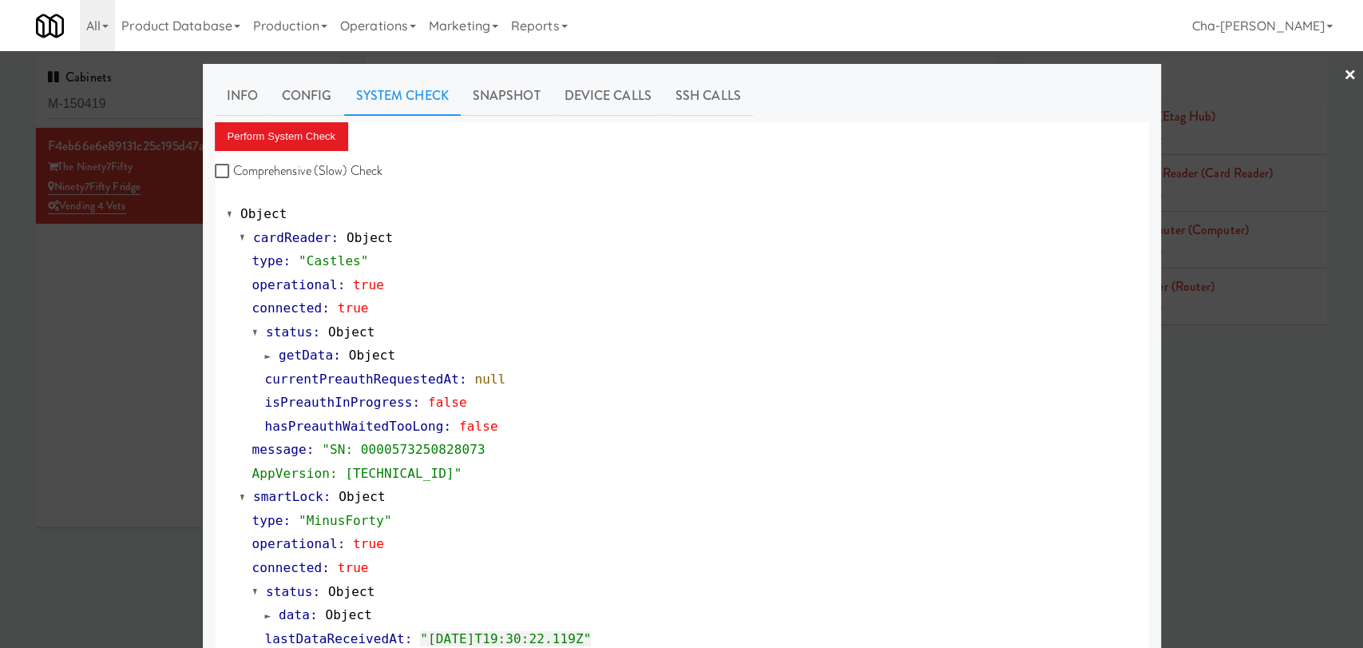
click at [107, 368] on div at bounding box center [681, 324] width 1363 height 648
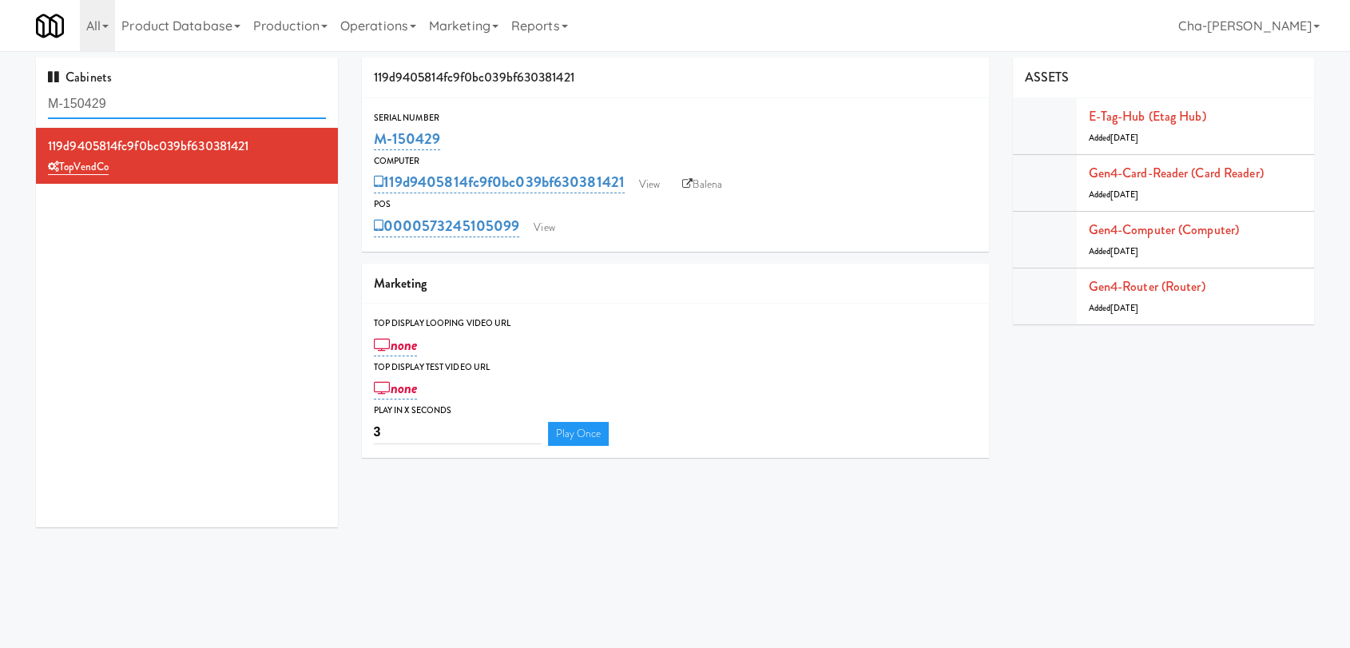
click at [153, 105] on input "M-150429" at bounding box center [187, 104] width 278 height 30
paste input "25602"
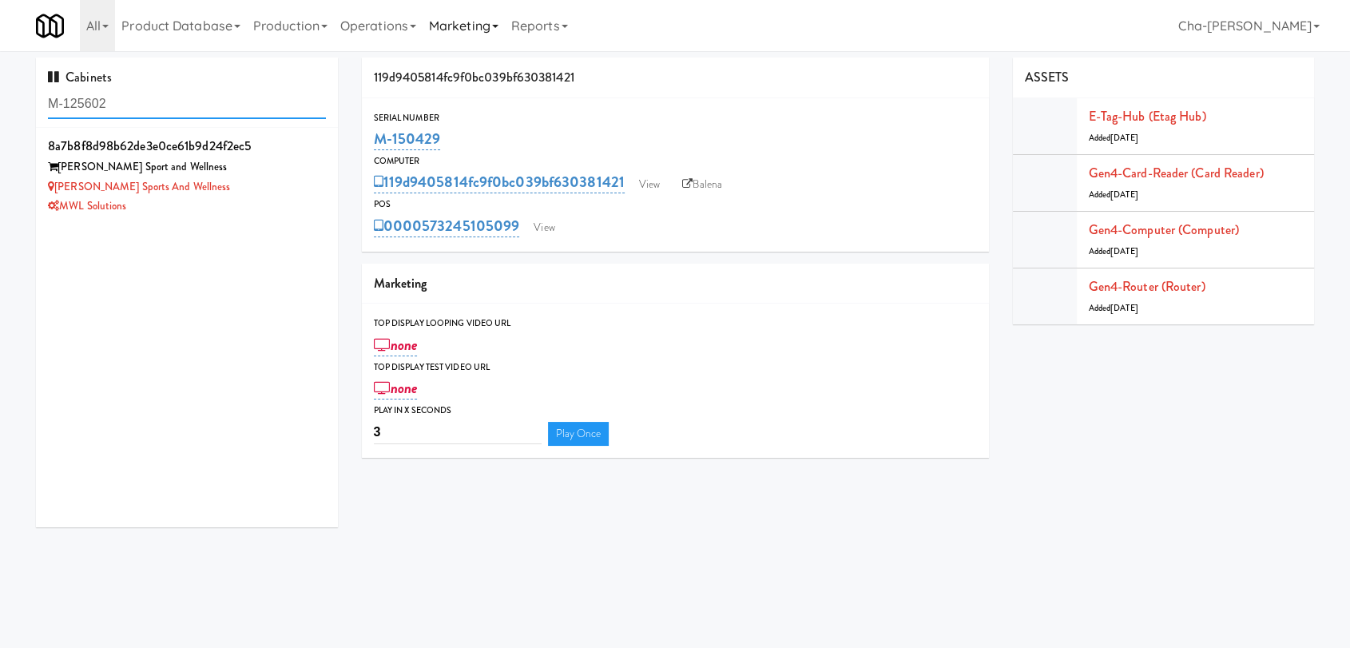
type input "M-125602"
drag, startPoint x: 453, startPoint y: 141, endPoint x: 375, endPoint y: 145, distance: 78.4
click at [375, 145] on div "M-150429" at bounding box center [675, 138] width 603 height 27
copy link "M-150429"
click at [707, 188] on link "Balena" at bounding box center [702, 185] width 56 height 24
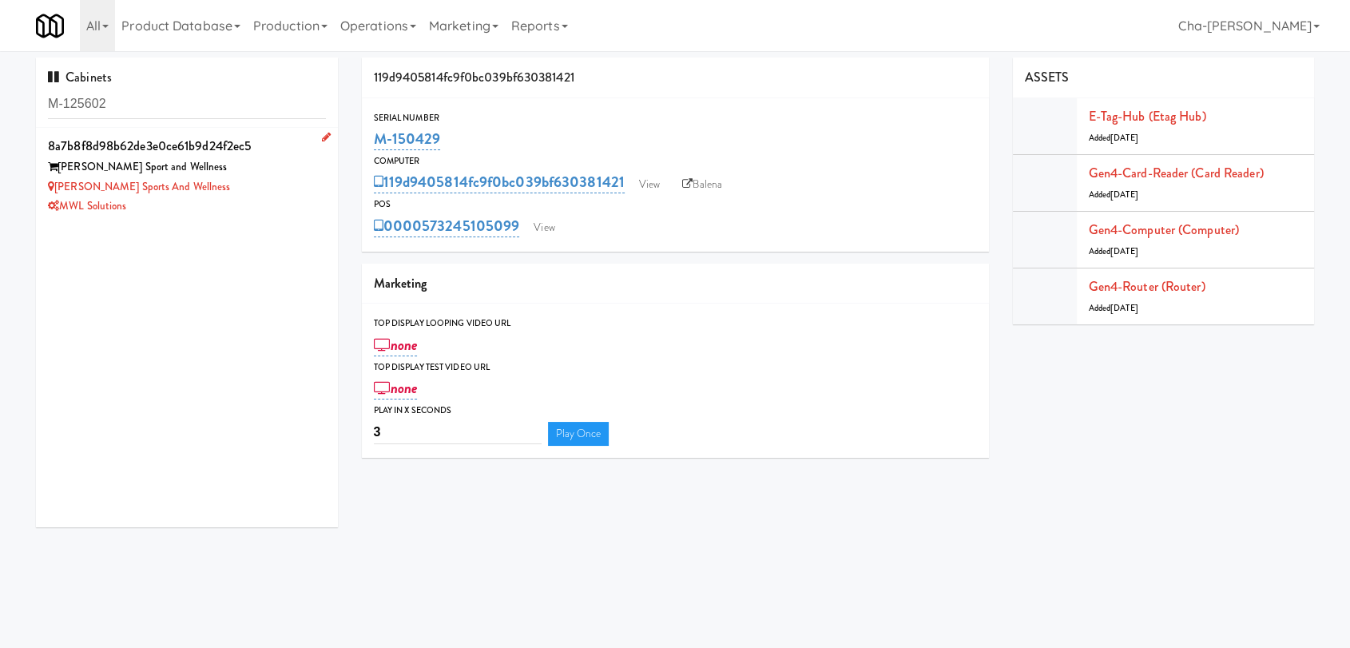
click at [194, 173] on div "Sorg Sport and Wellness" at bounding box center [187, 167] width 278 height 20
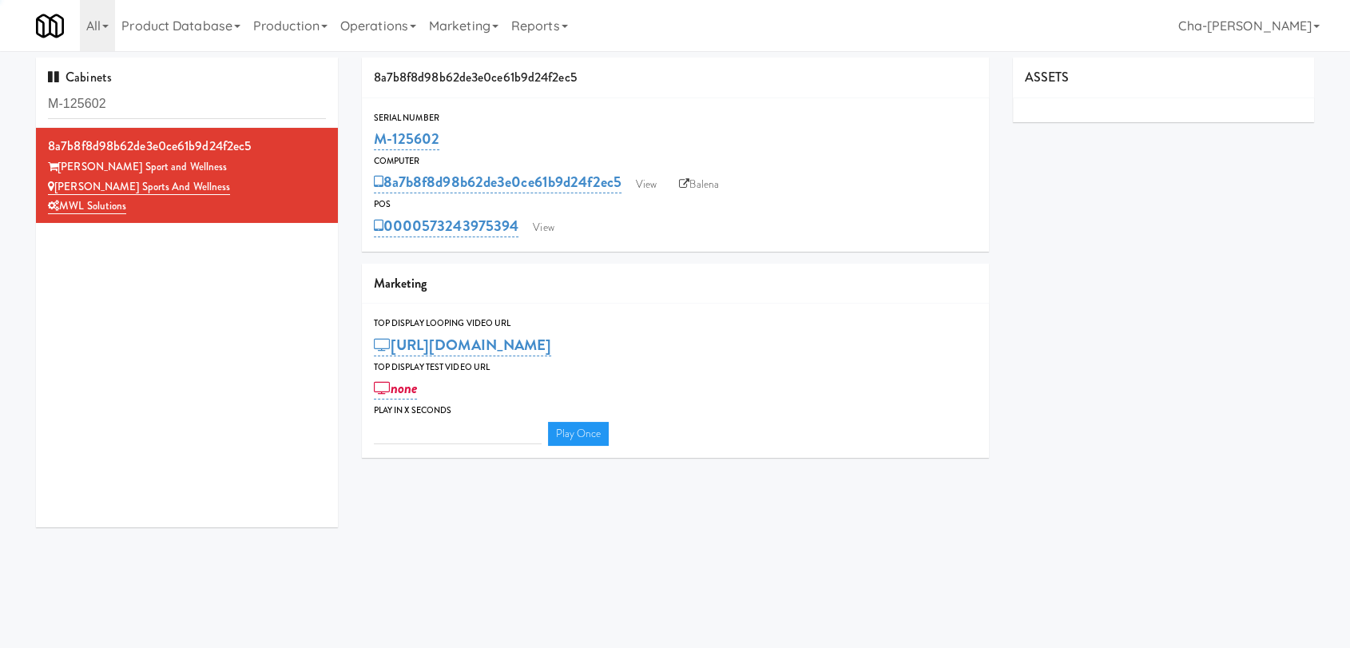
type input "3"
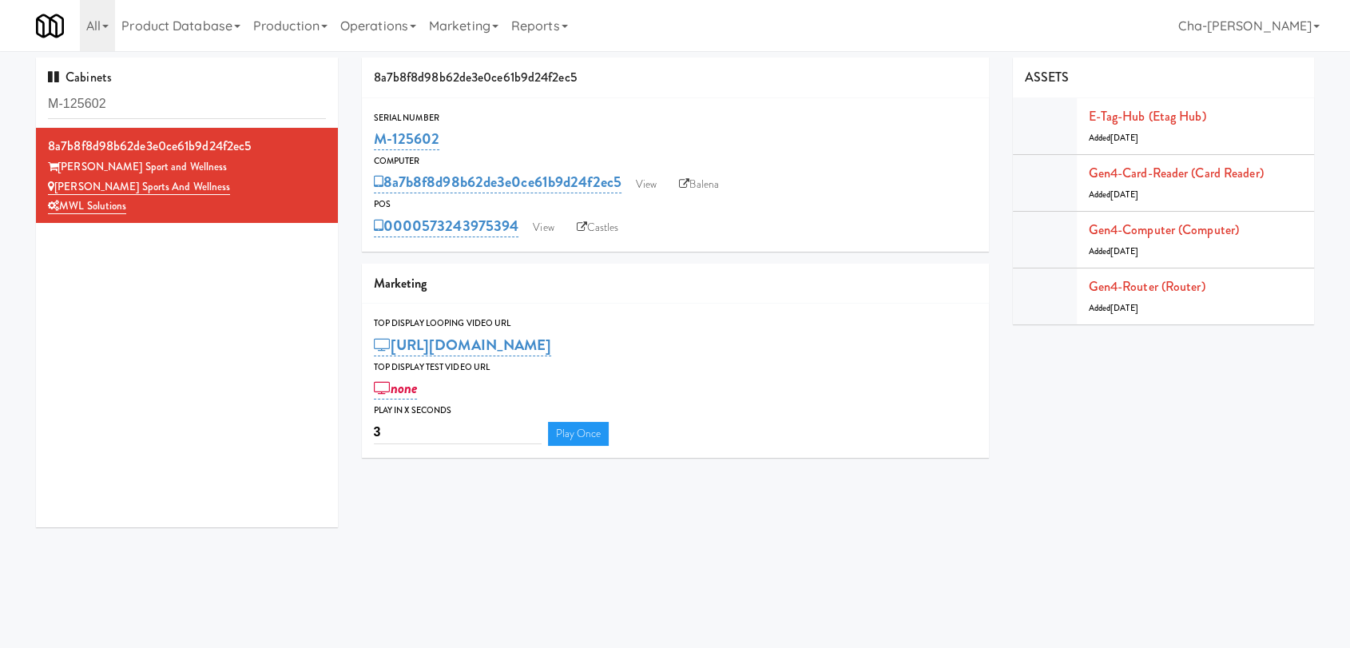
drag, startPoint x: 460, startPoint y: 129, endPoint x: 366, endPoint y: 149, distance: 96.2
click at [366, 149] on div "Serial Number M-125602" at bounding box center [675, 131] width 627 height 43
copy link "M-125602"
click at [709, 184] on link "Balena" at bounding box center [699, 185] width 56 height 24
drag, startPoint x: 178, startPoint y: 183, endPoint x: 58, endPoint y: 191, distance: 120.1
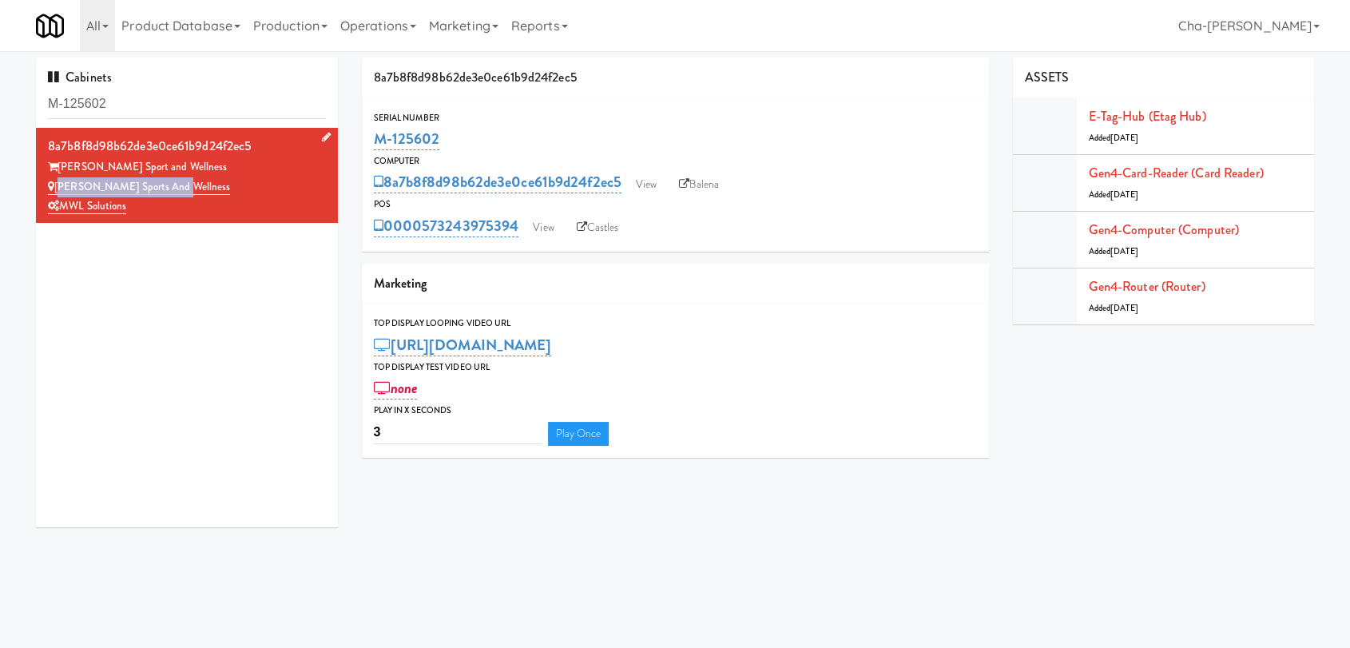
click at [58, 191] on div "Sorg Sports and Wellness" at bounding box center [187, 187] width 278 height 20
copy link "Sorg Sports and Wellness"
click at [641, 177] on link "View" at bounding box center [646, 185] width 37 height 24
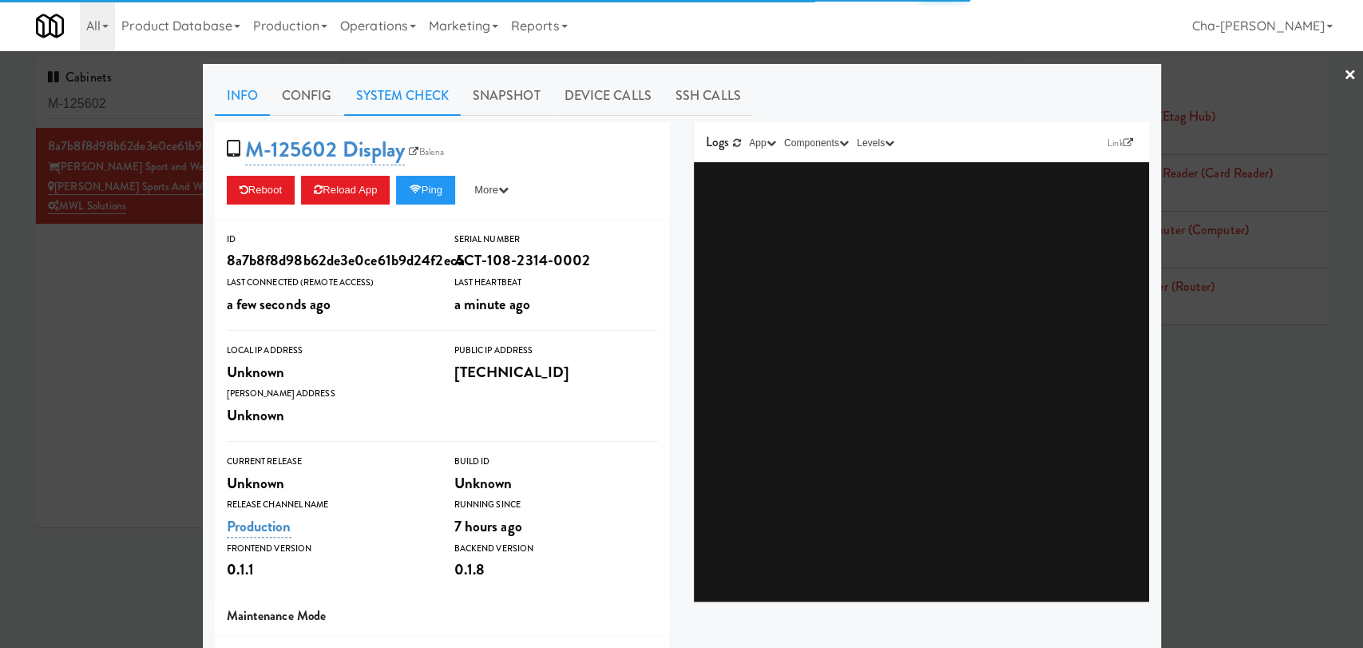
click at [387, 104] on link "System Check" at bounding box center [402, 96] width 117 height 40
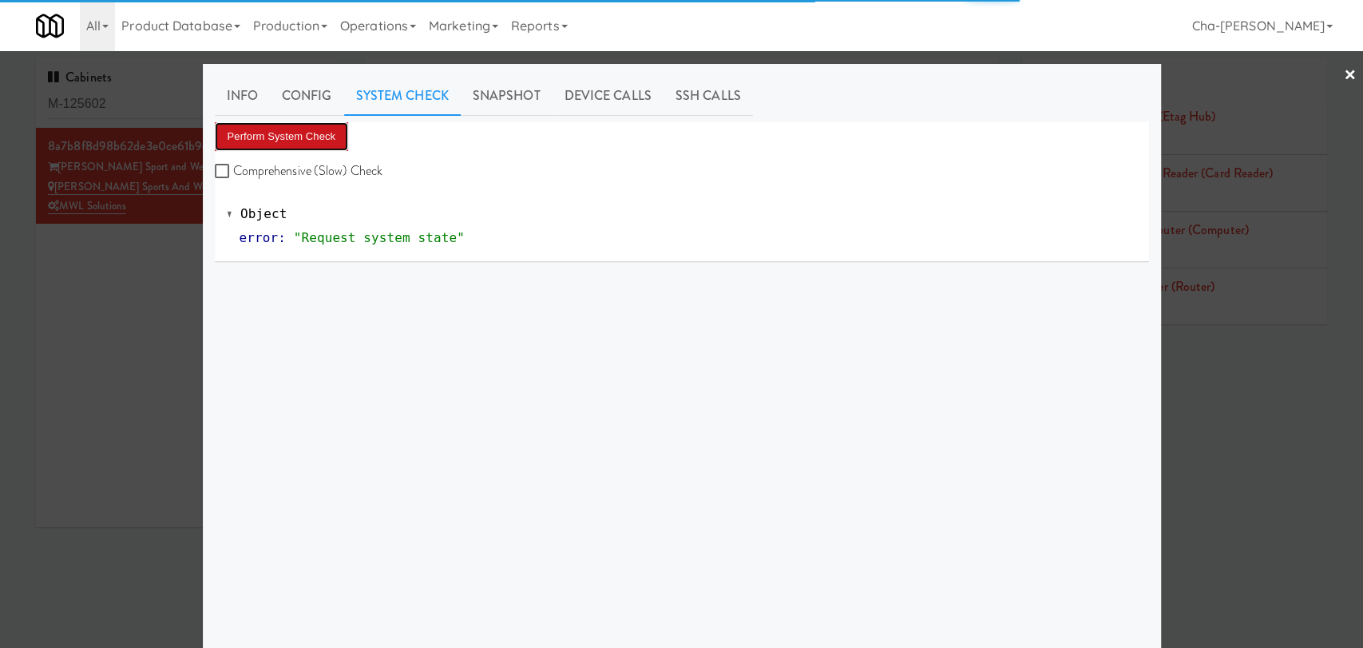
click at [310, 143] on button "Perform System Check" at bounding box center [282, 136] width 134 height 29
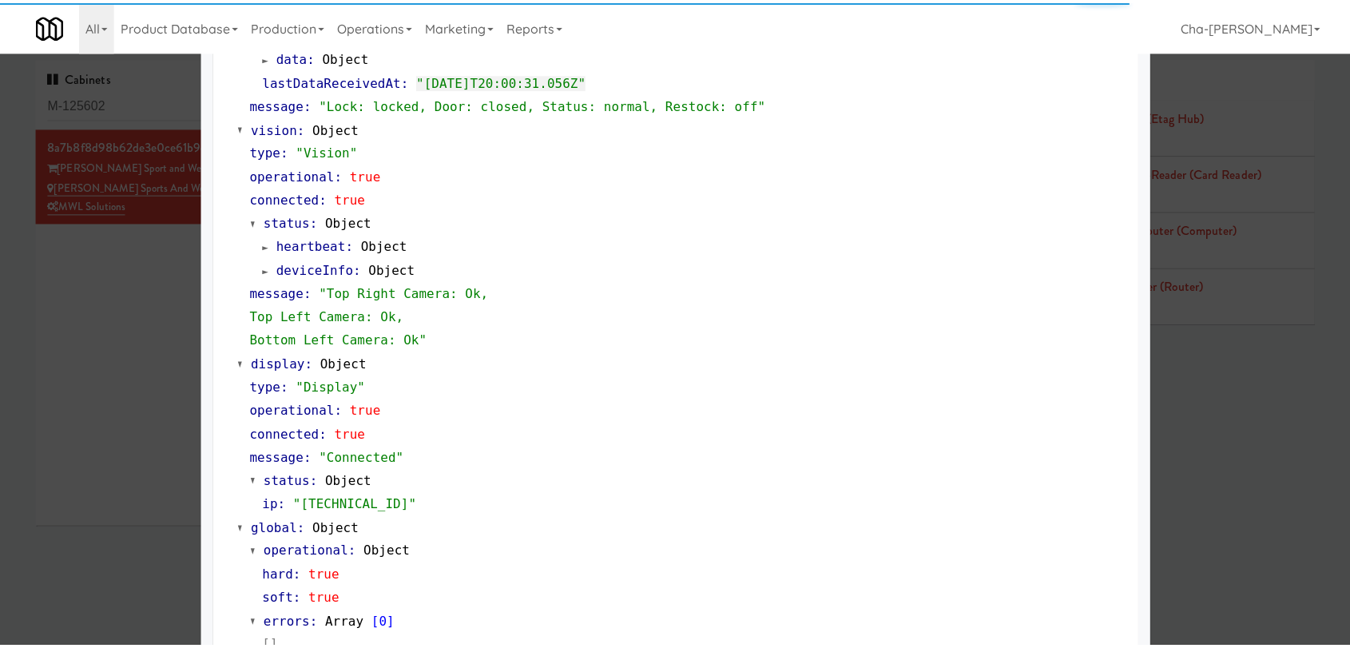
scroll to position [593, 0]
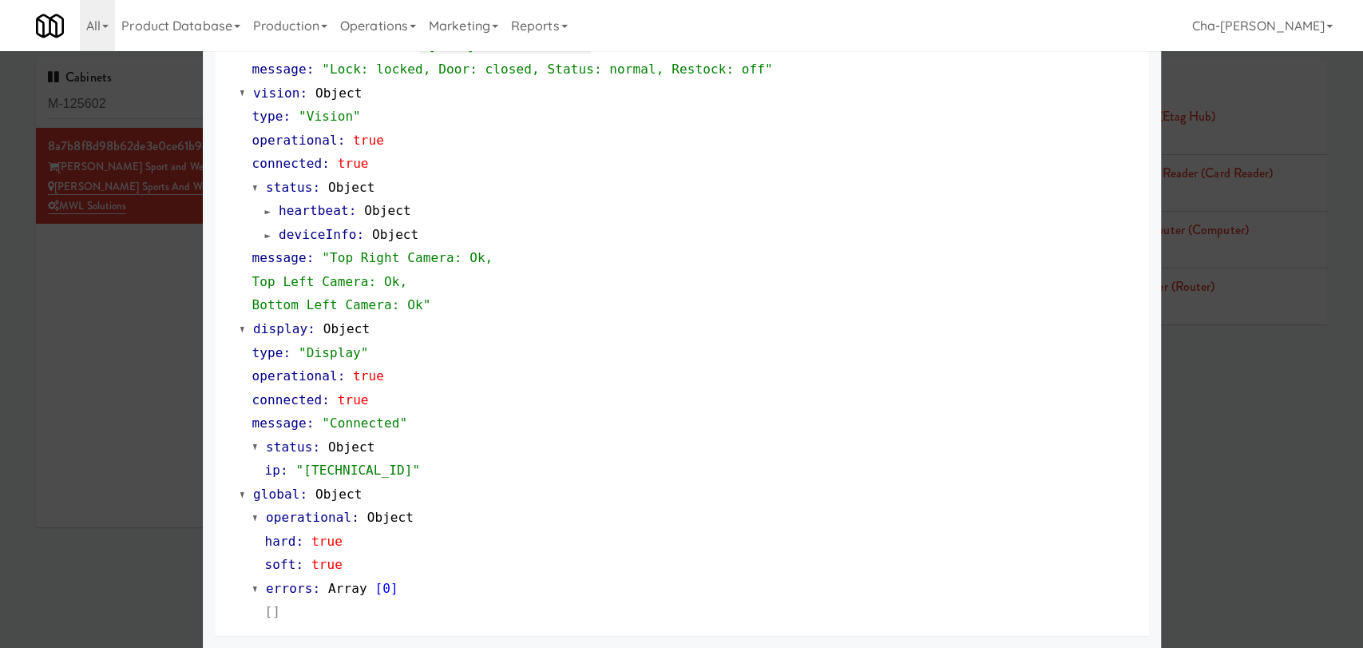
click at [115, 430] on div at bounding box center [681, 324] width 1363 height 648
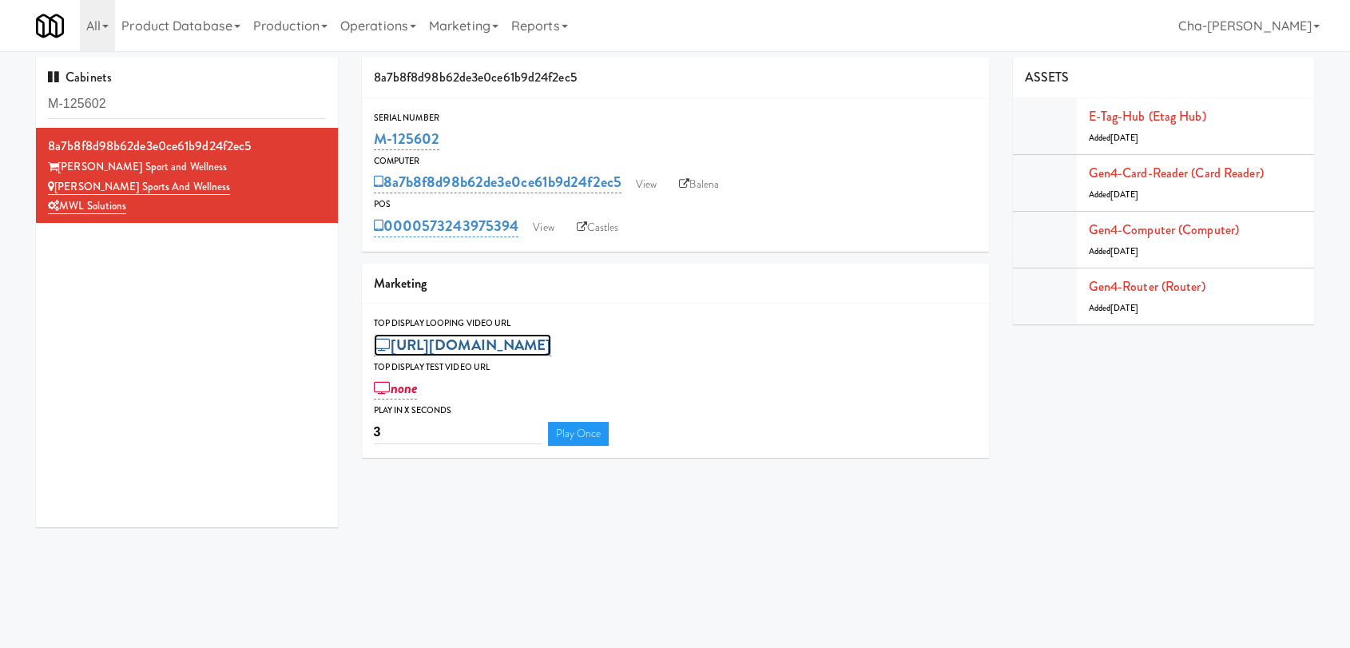
click at [552, 344] on link "https://res.cloudinary.com/kitchenmate/video/upload/v1748370298/zm3cutoyzahrzhu…" at bounding box center [463, 345] width 178 height 22
click at [550, 342] on span "Cancel" at bounding box center [555, 345] width 10 height 10
click at [552, 341] on link "https://res.cloudinary.com/kitchenmate/video/upload/v1748370298/zm3cutoyzahrzhu…" at bounding box center [463, 345] width 178 height 22
type input "h"
click at [518, 347] on span "Submit" at bounding box center [515, 345] width 10 height 10
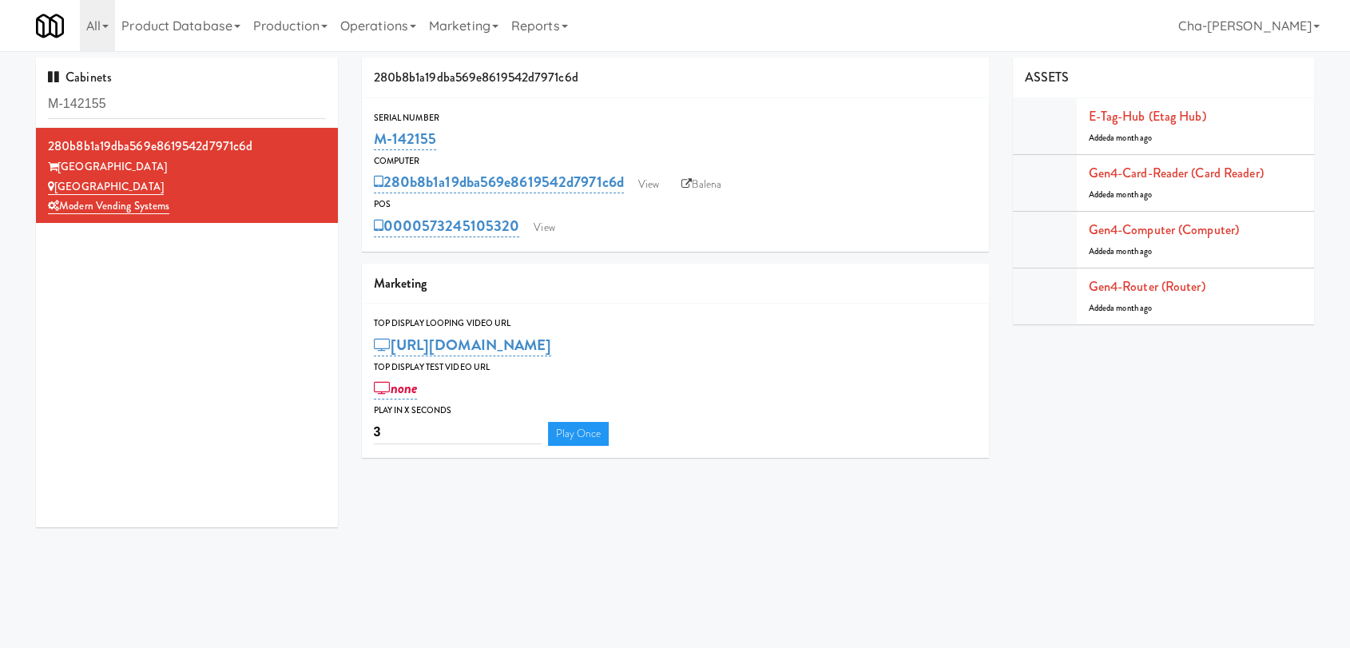
click at [881, 129] on div "M-142155" at bounding box center [675, 138] width 603 height 27
